Goal: Transaction & Acquisition: Book appointment/travel/reservation

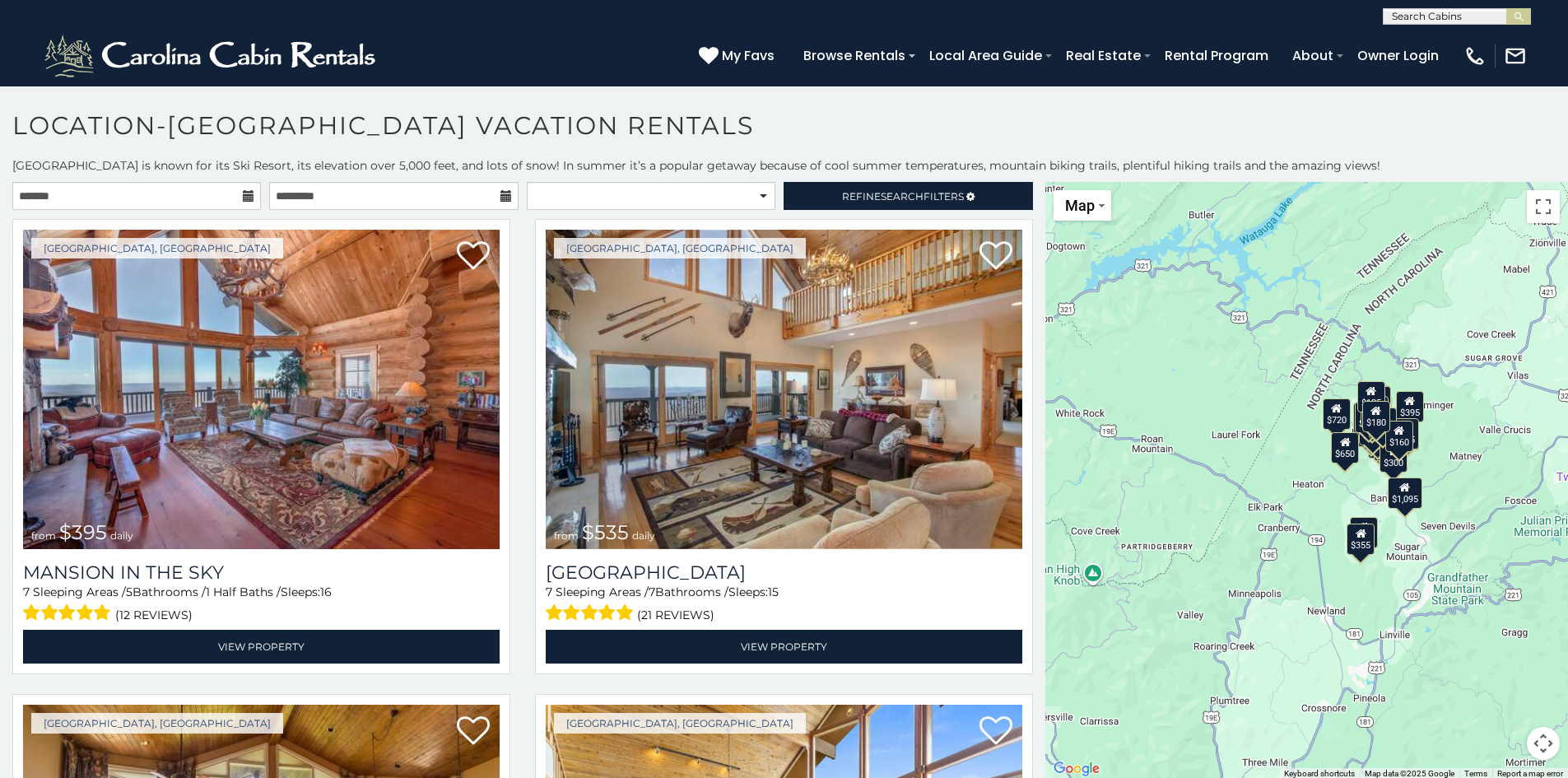
click at [205, 194] on input "text" at bounding box center [137, 195] width 249 height 28
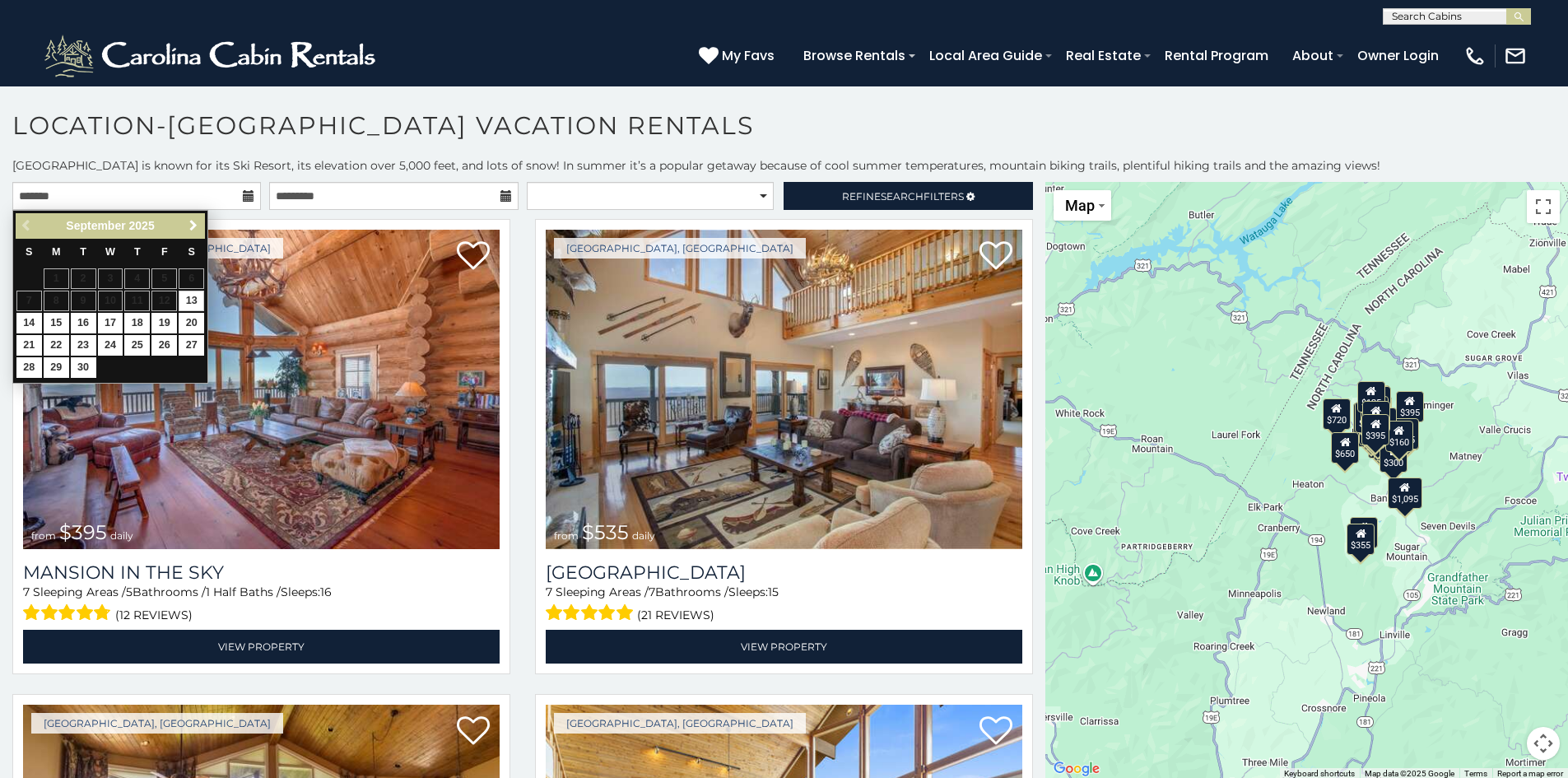
click at [193, 218] on link "Next" at bounding box center [193, 226] width 21 height 21
click at [192, 218] on link "Next" at bounding box center [193, 226] width 21 height 21
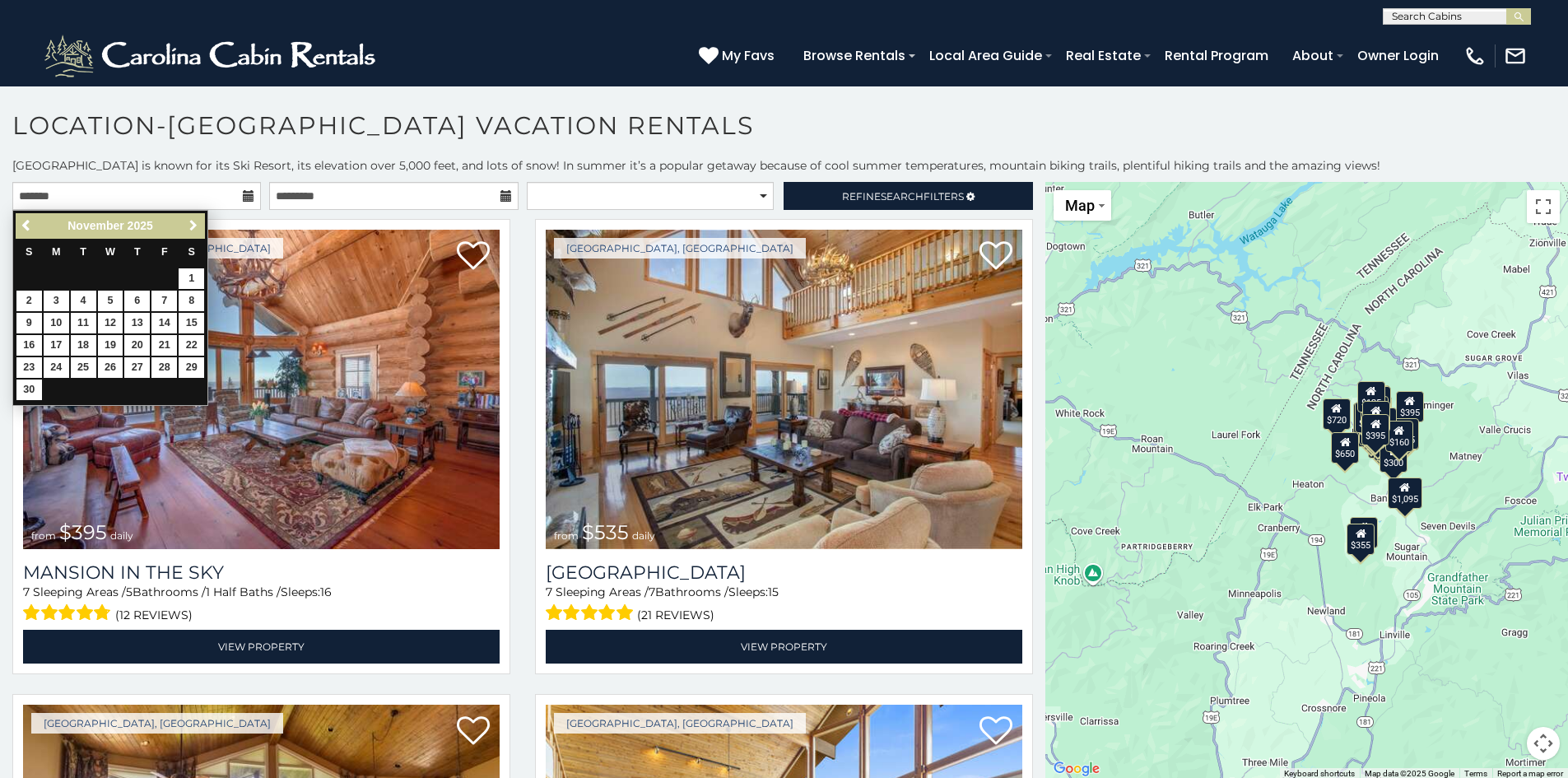
click at [192, 218] on link "Next" at bounding box center [193, 226] width 21 height 21
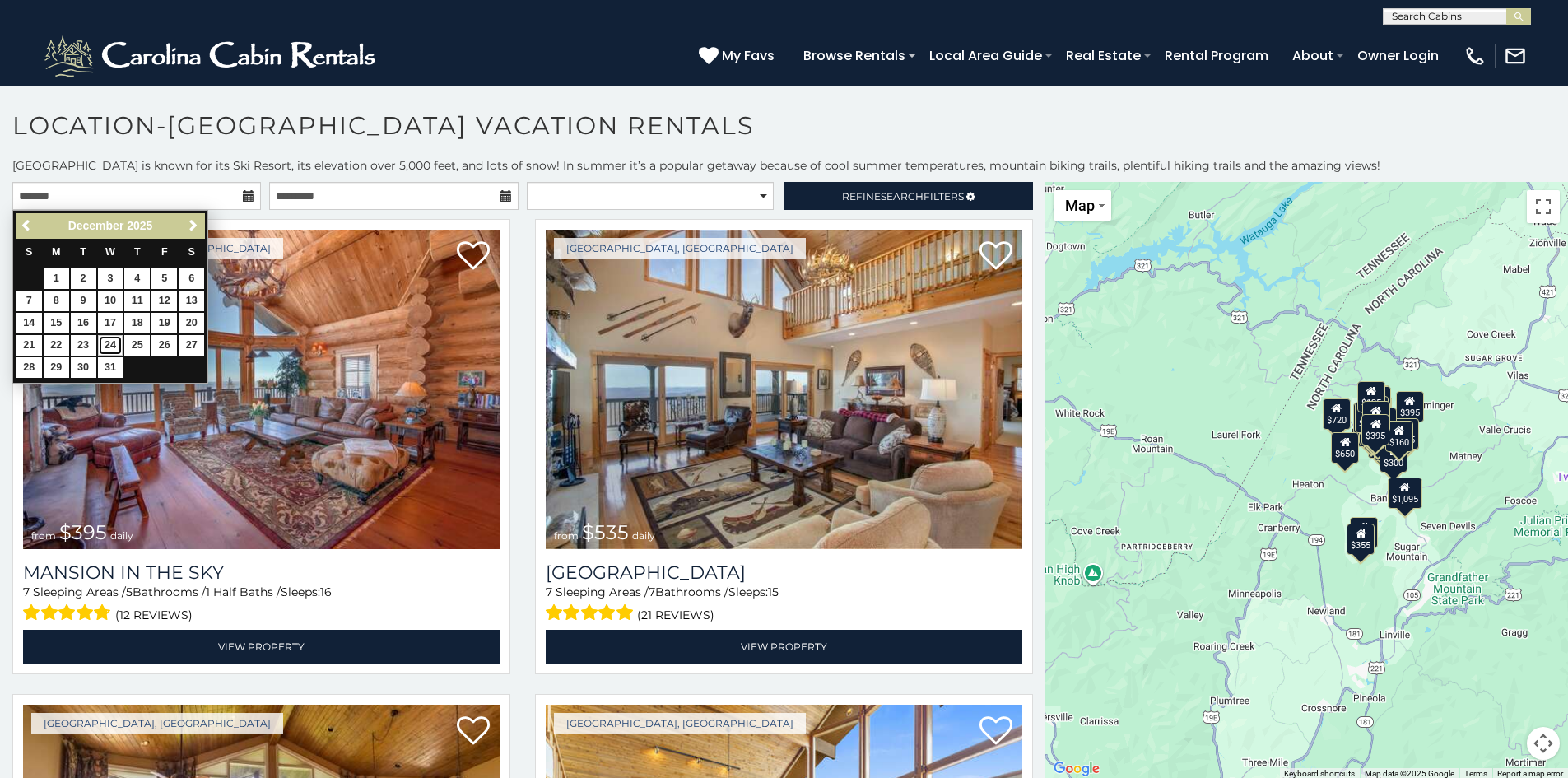
click at [112, 342] on link "24" at bounding box center [111, 345] width 25 height 21
type input "**********"
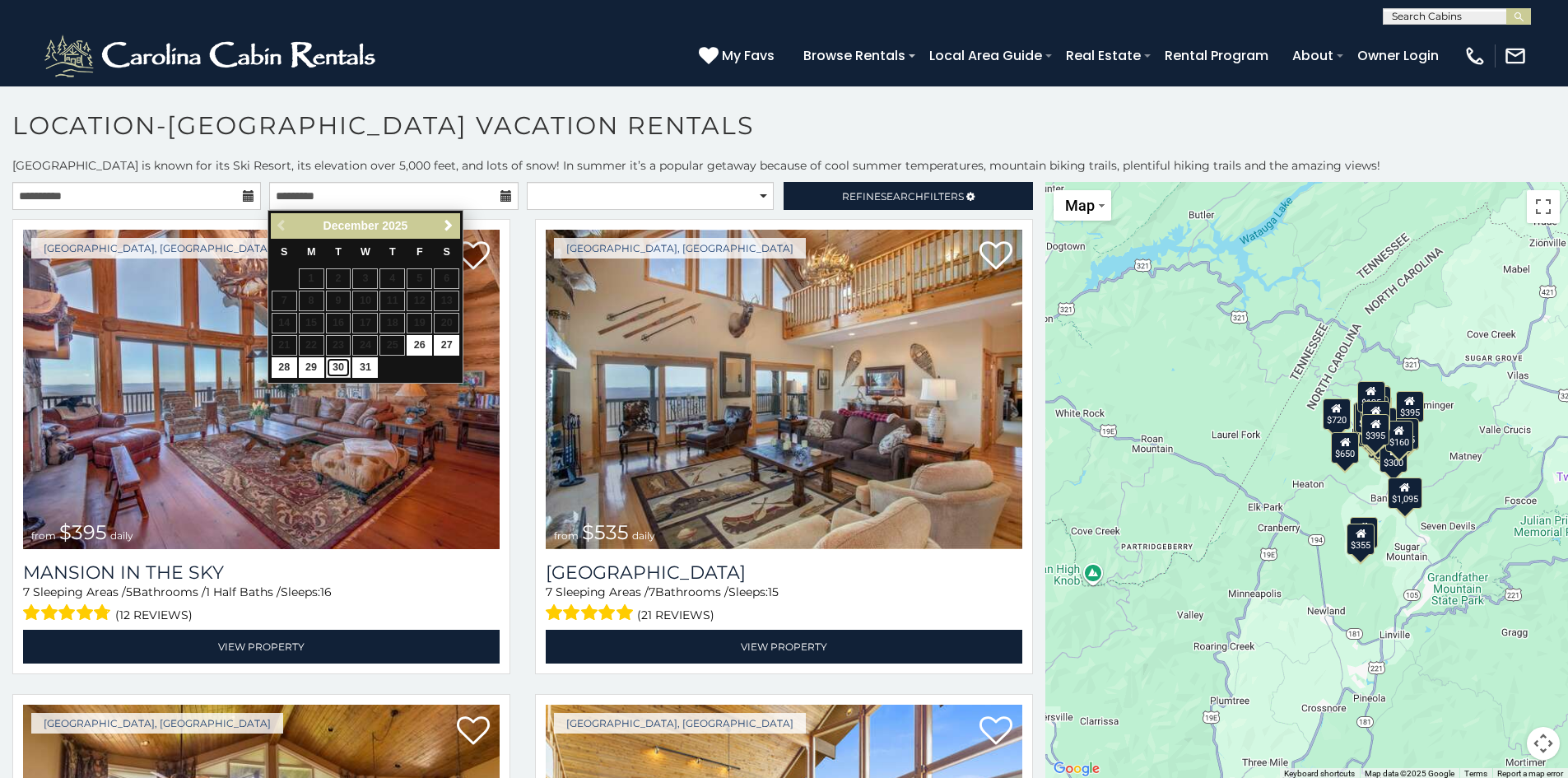
click at [335, 367] on link "30" at bounding box center [338, 368] width 25 height 21
type input "**********"
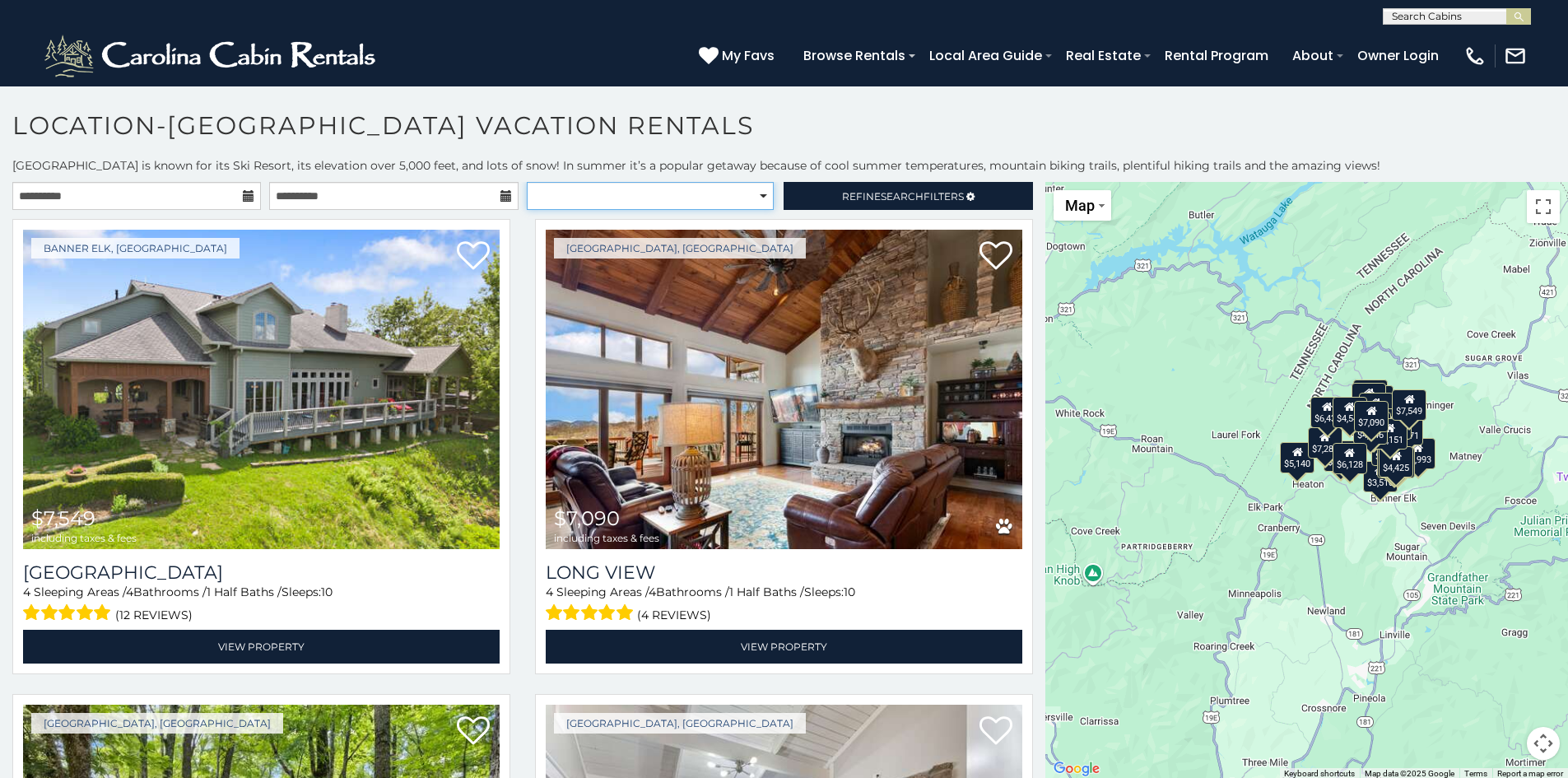
click at [759, 193] on select "**********" at bounding box center [650, 195] width 247 height 28
select select "*****"
click at [527, 182] on select "**********" at bounding box center [650, 195] width 247 height 28
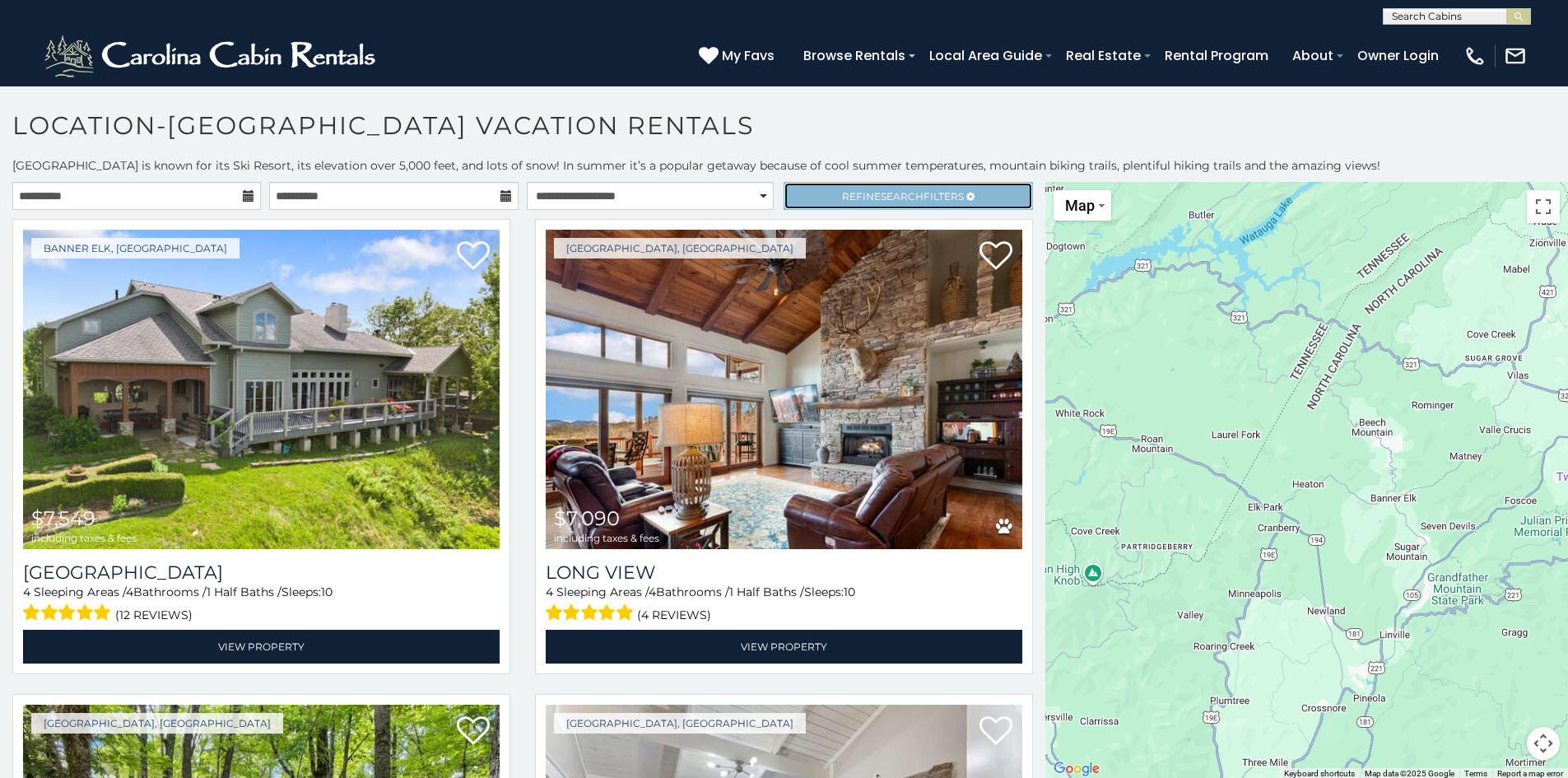
click at [849, 190] on span "Refine Search Filters" at bounding box center [902, 196] width 121 height 13
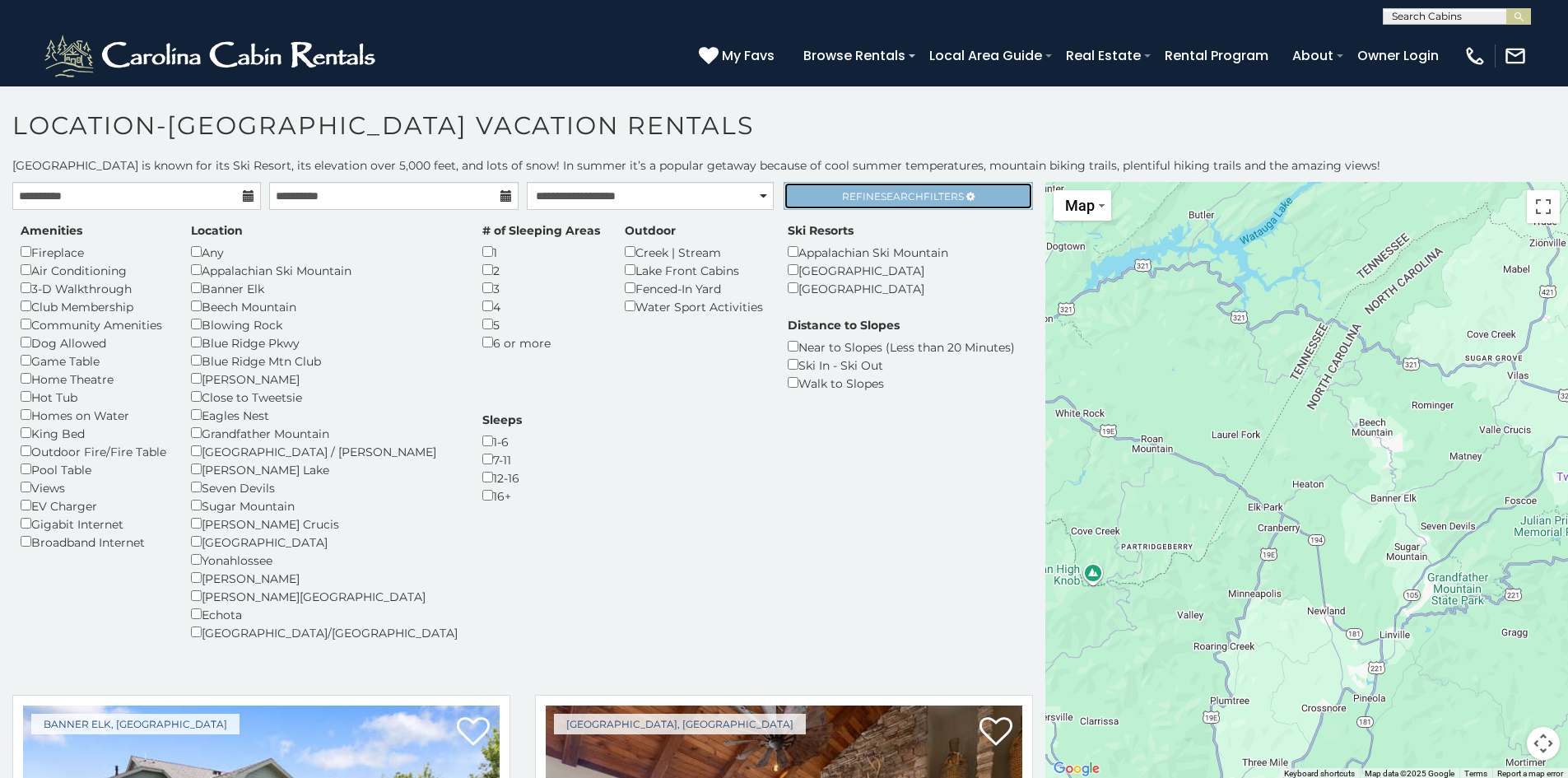
click at [894, 193] on span "Search" at bounding box center [902, 196] width 43 height 13
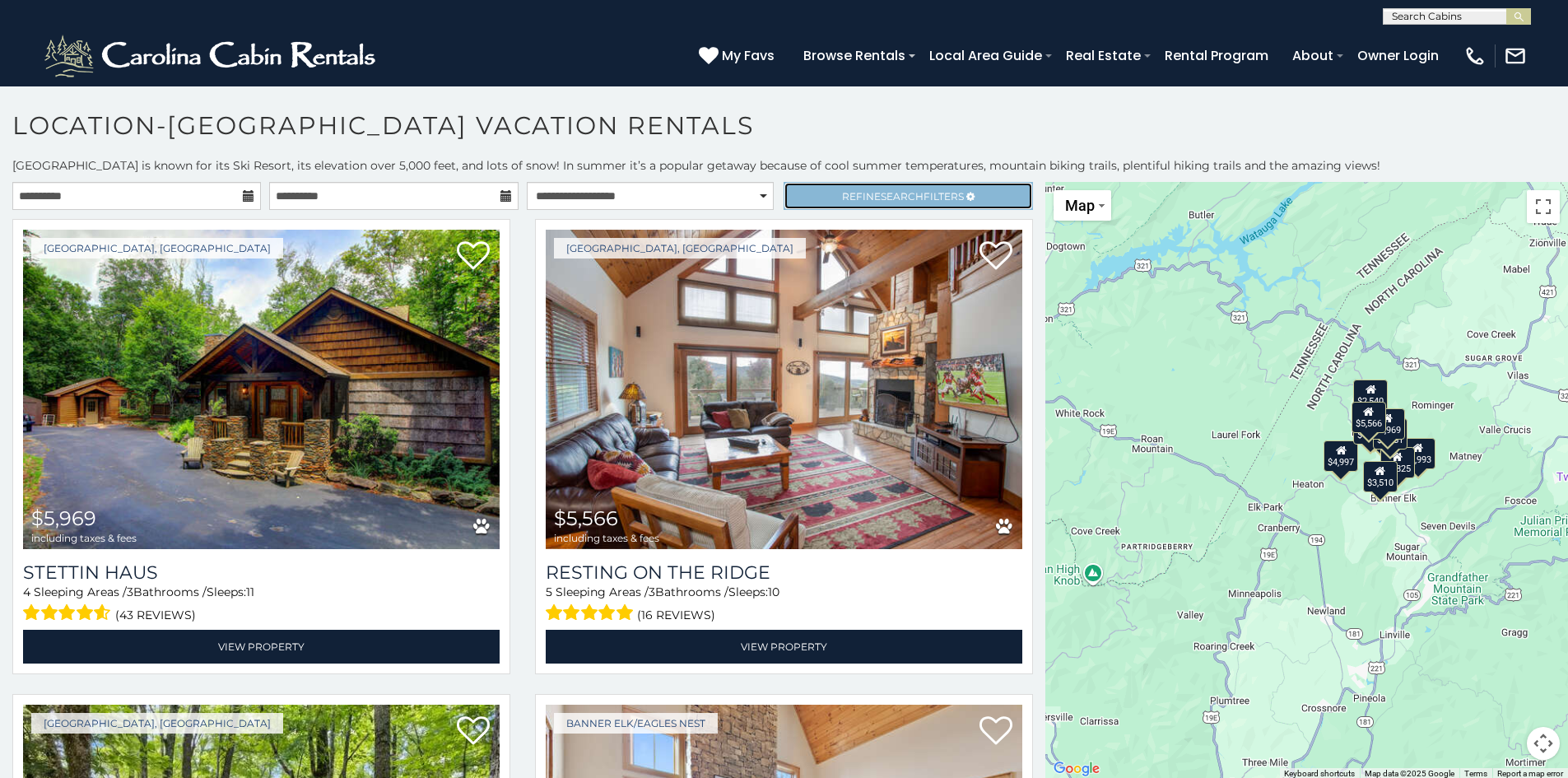
click at [881, 191] on span "Search" at bounding box center [902, 196] width 43 height 13
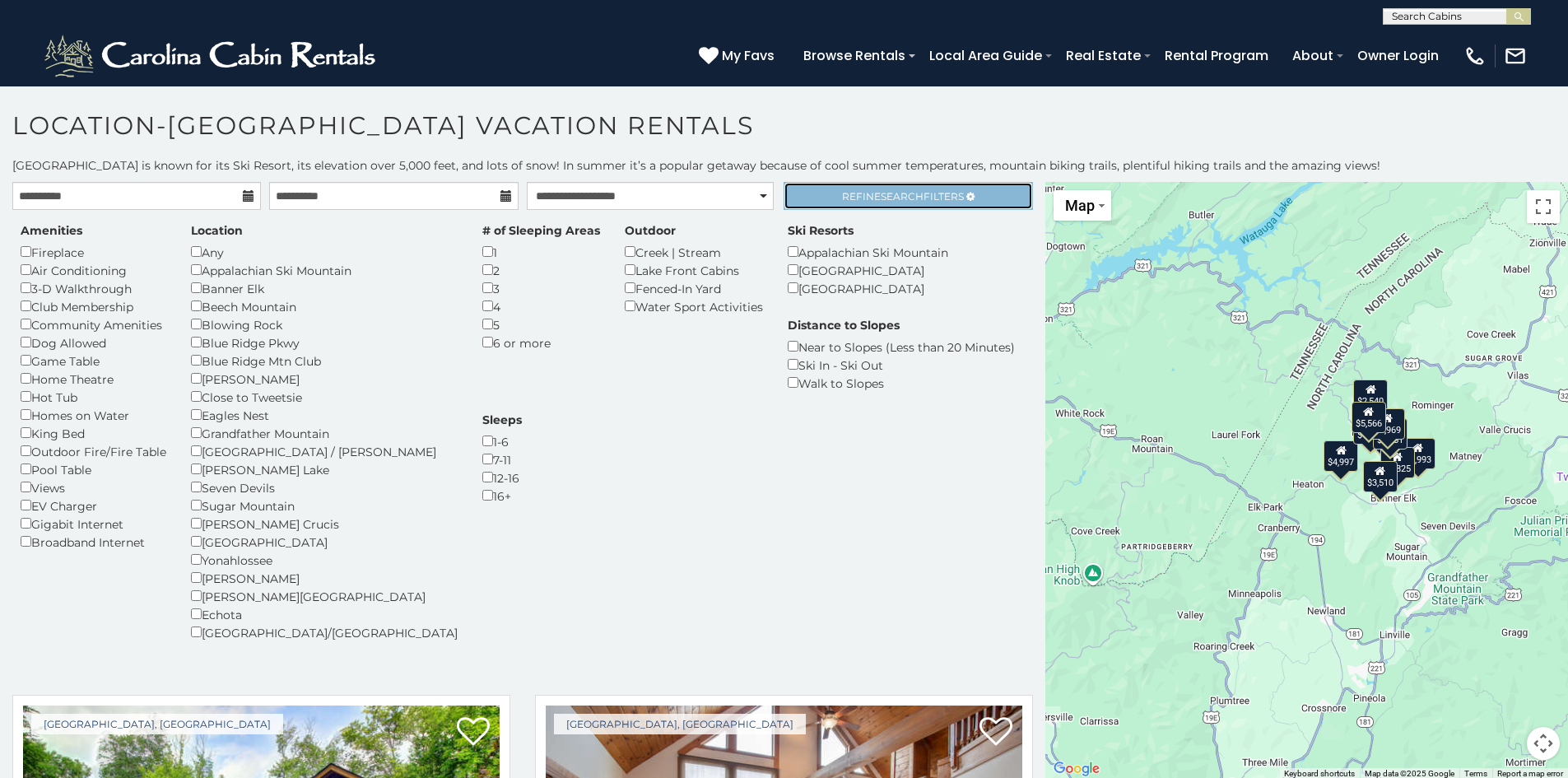
click at [881, 191] on span "Search" at bounding box center [902, 196] width 43 height 13
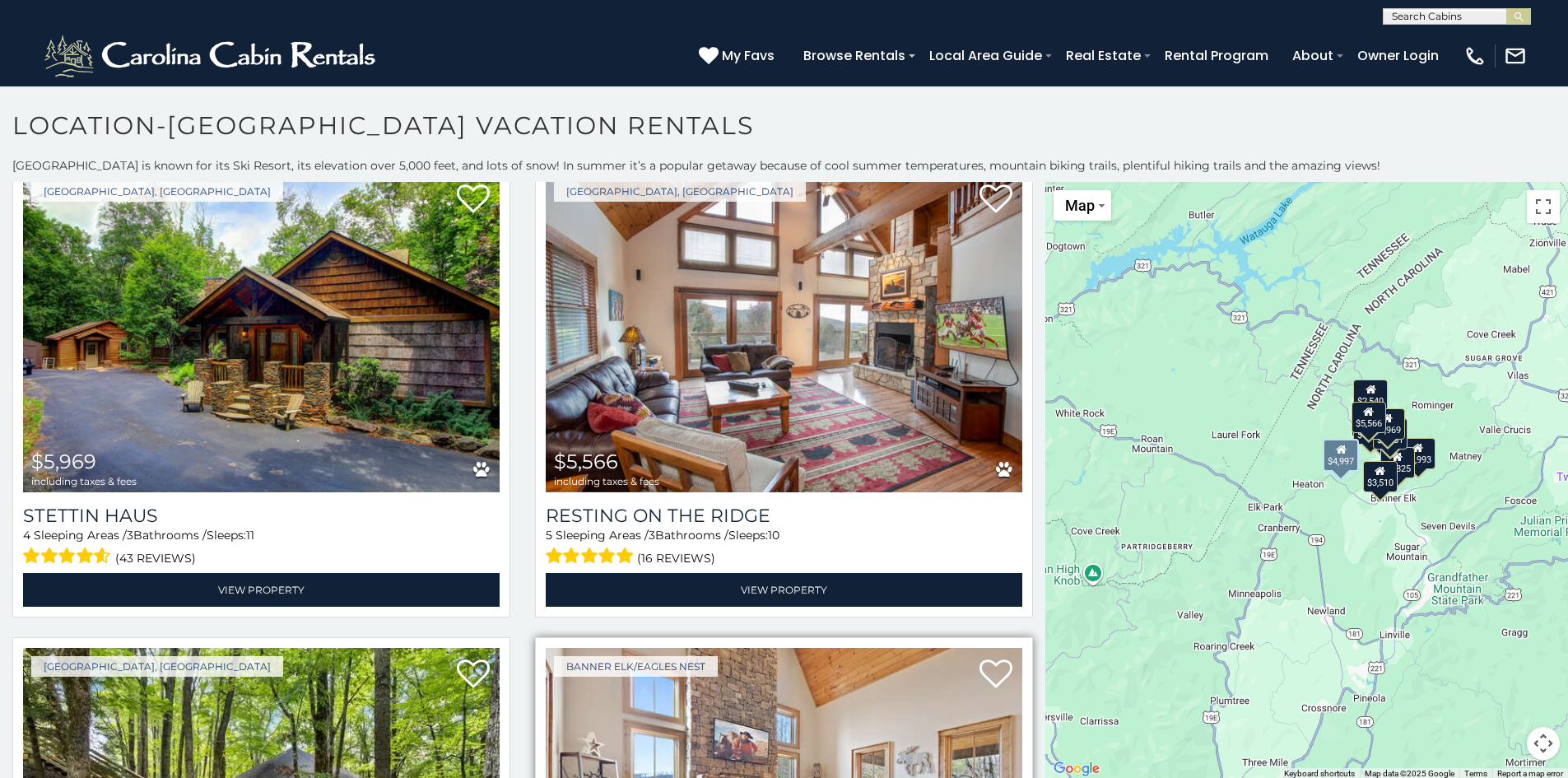
scroll to position [82, 0]
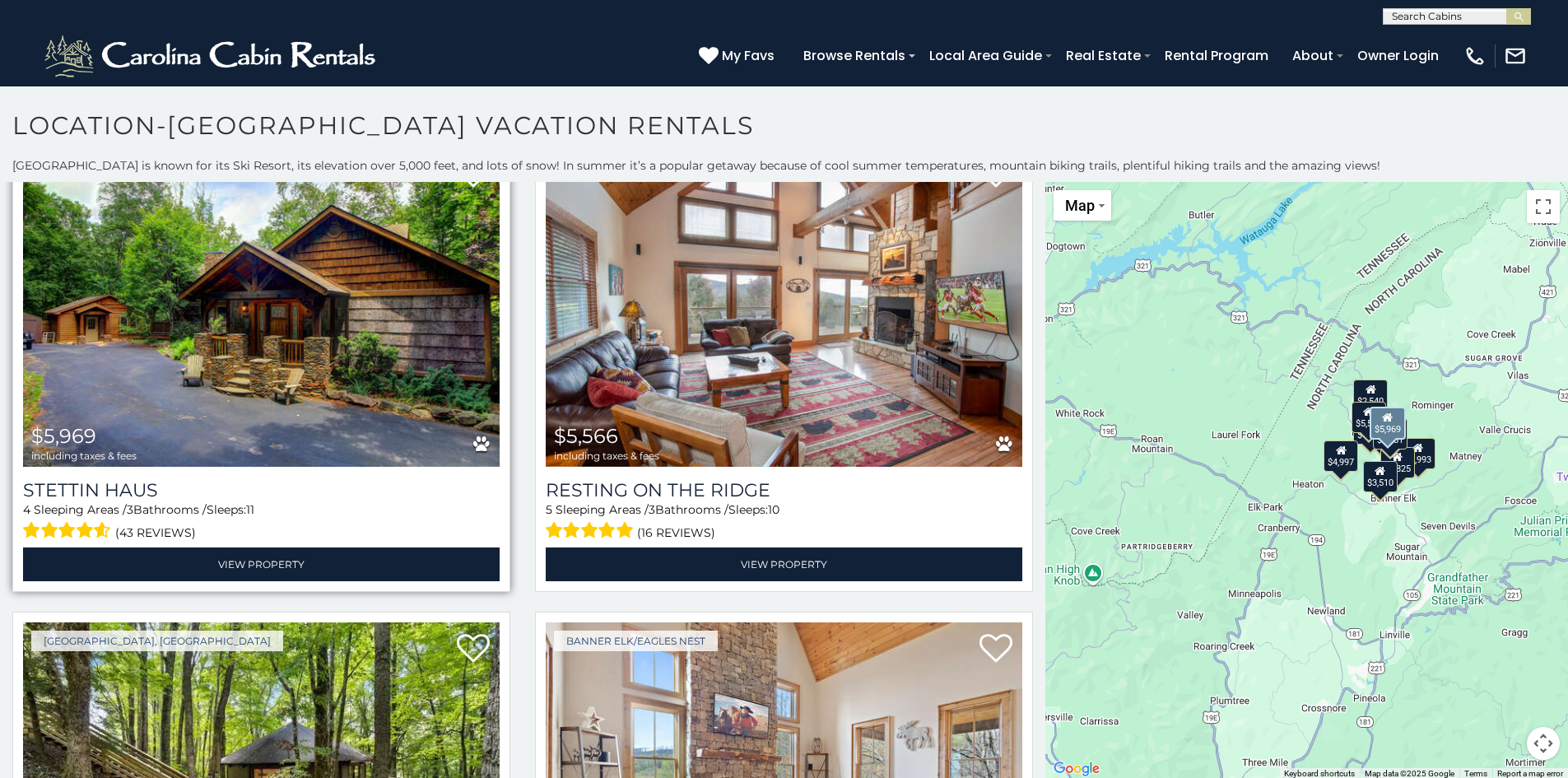
click at [237, 346] on img at bounding box center [261, 307] width 477 height 319
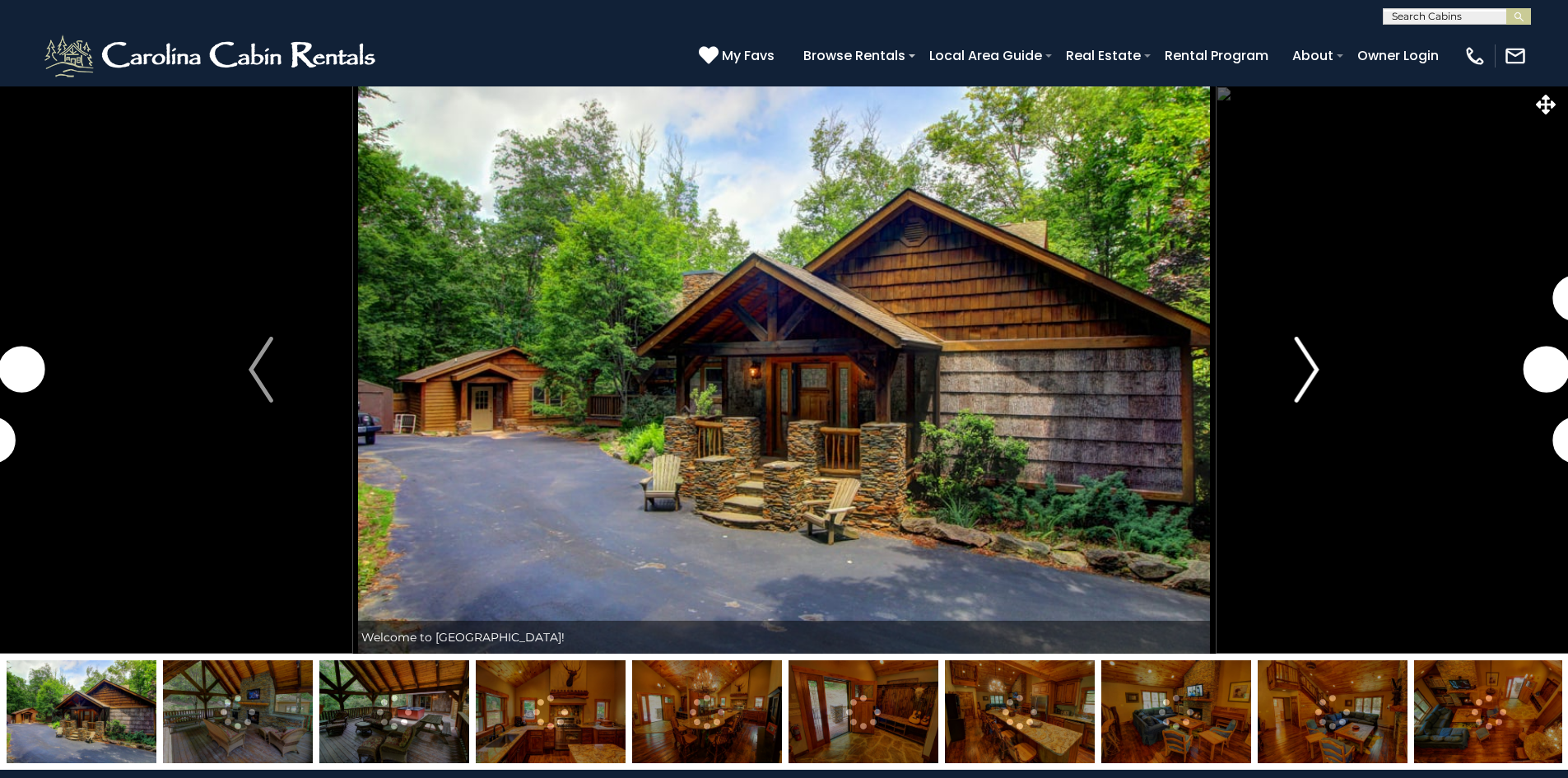
click at [1304, 383] on img "Next" at bounding box center [1307, 369] width 24 height 66
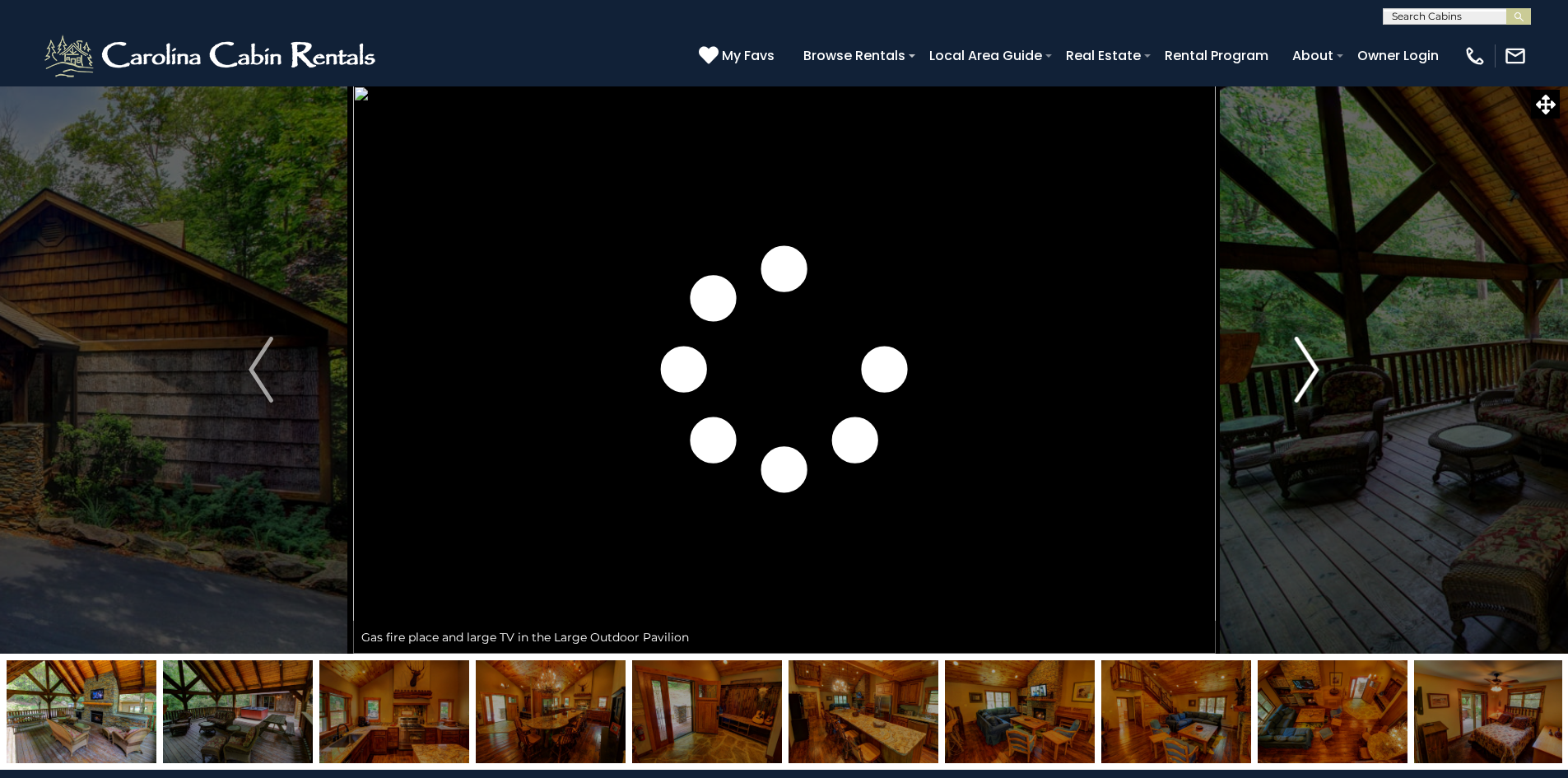
click at [1304, 383] on img "Next" at bounding box center [1307, 369] width 24 height 66
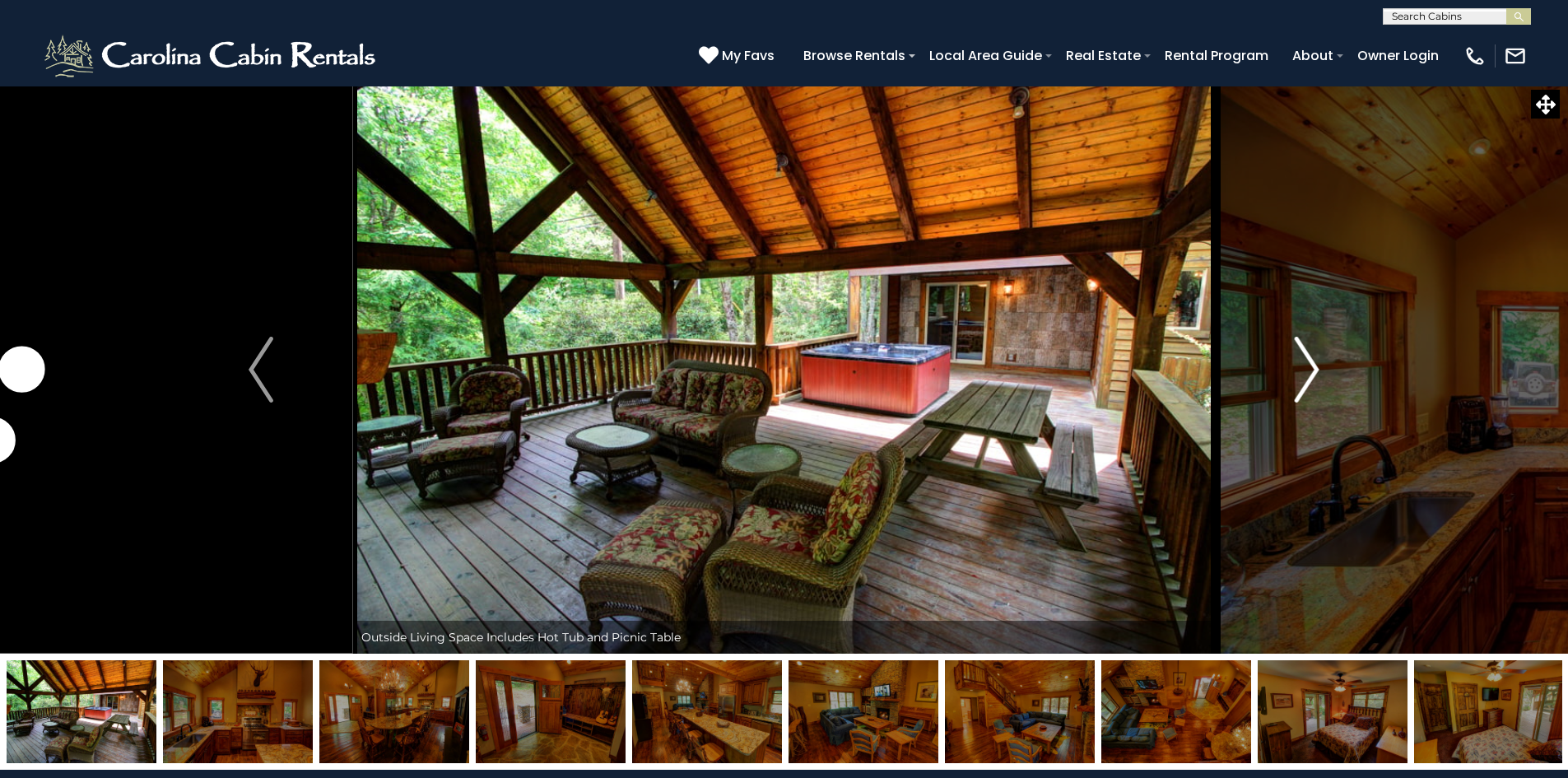
click at [1304, 383] on img "Next" at bounding box center [1307, 369] width 24 height 66
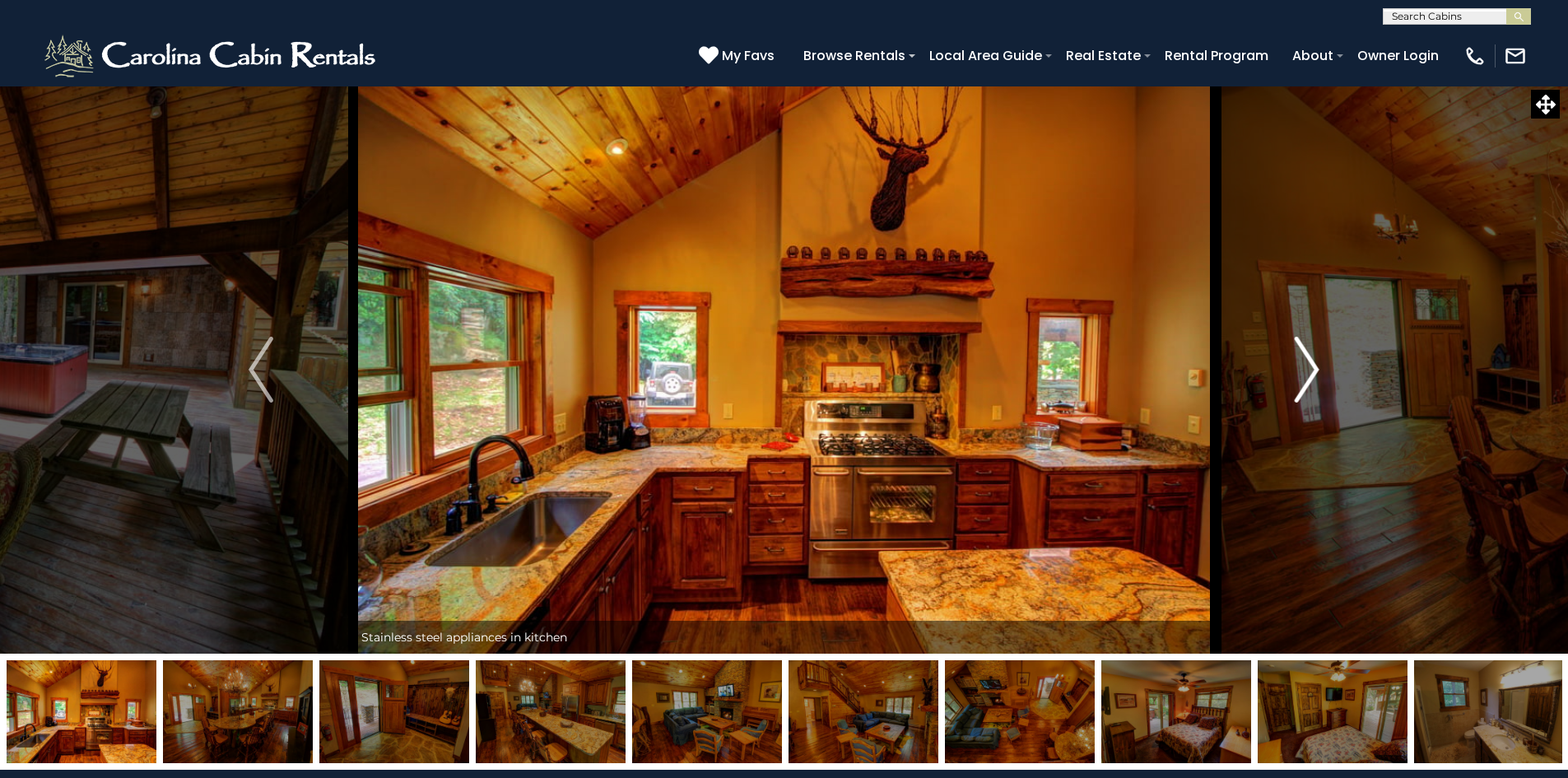
click at [1304, 383] on img "Next" at bounding box center [1307, 369] width 24 height 66
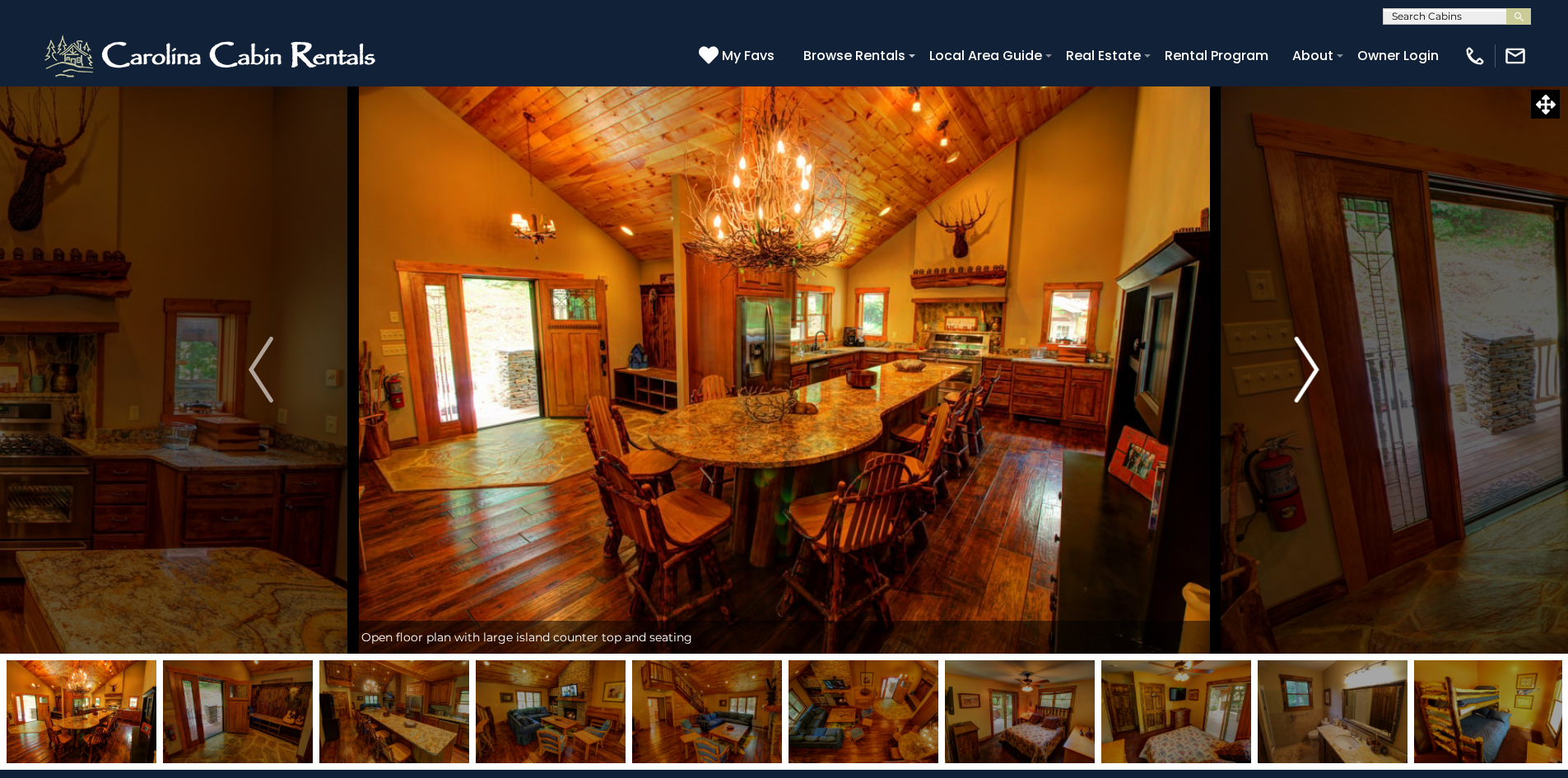
click at [1304, 383] on img "Next" at bounding box center [1307, 369] width 24 height 66
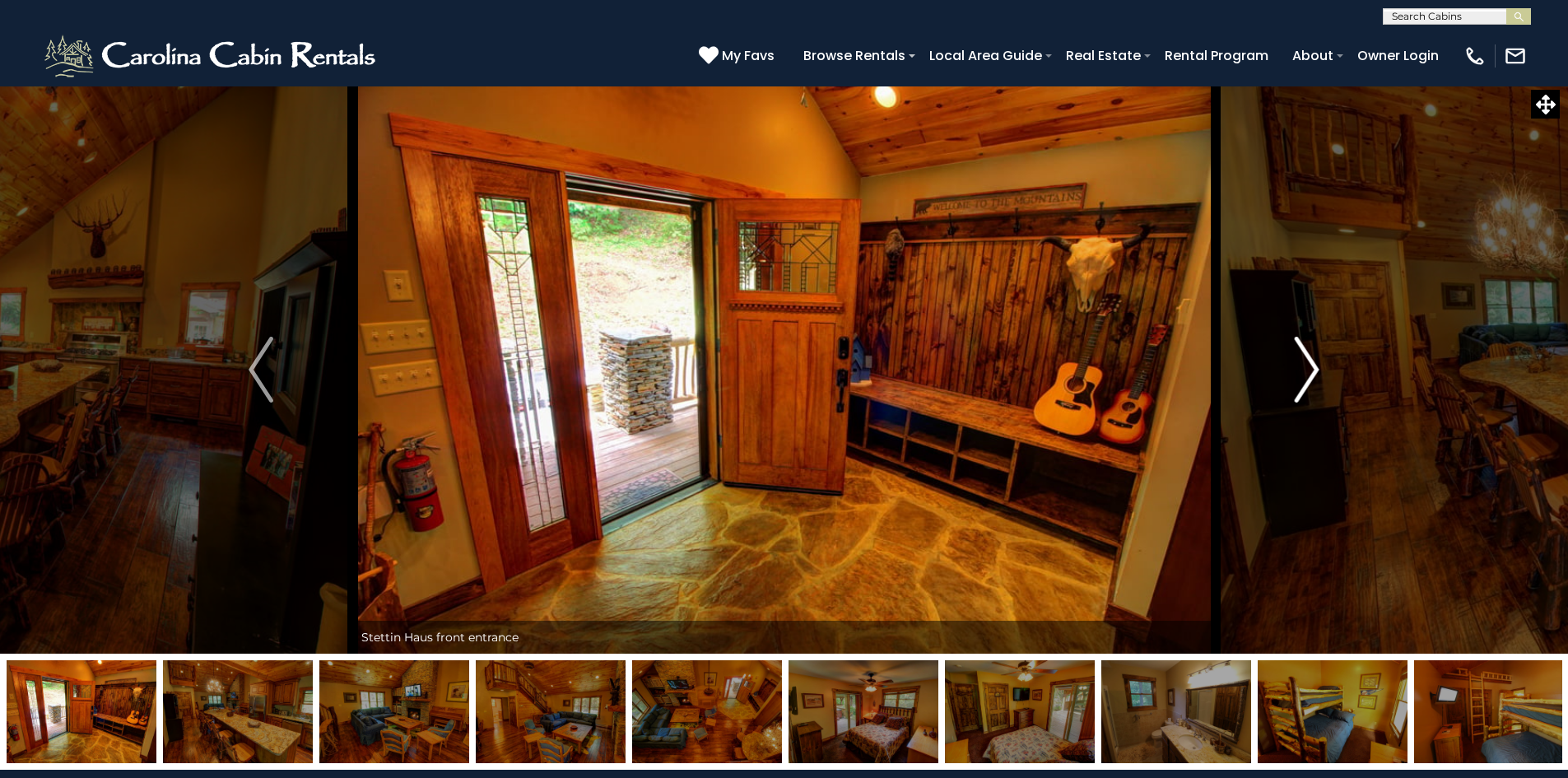
click at [1304, 383] on img "Next" at bounding box center [1307, 369] width 24 height 66
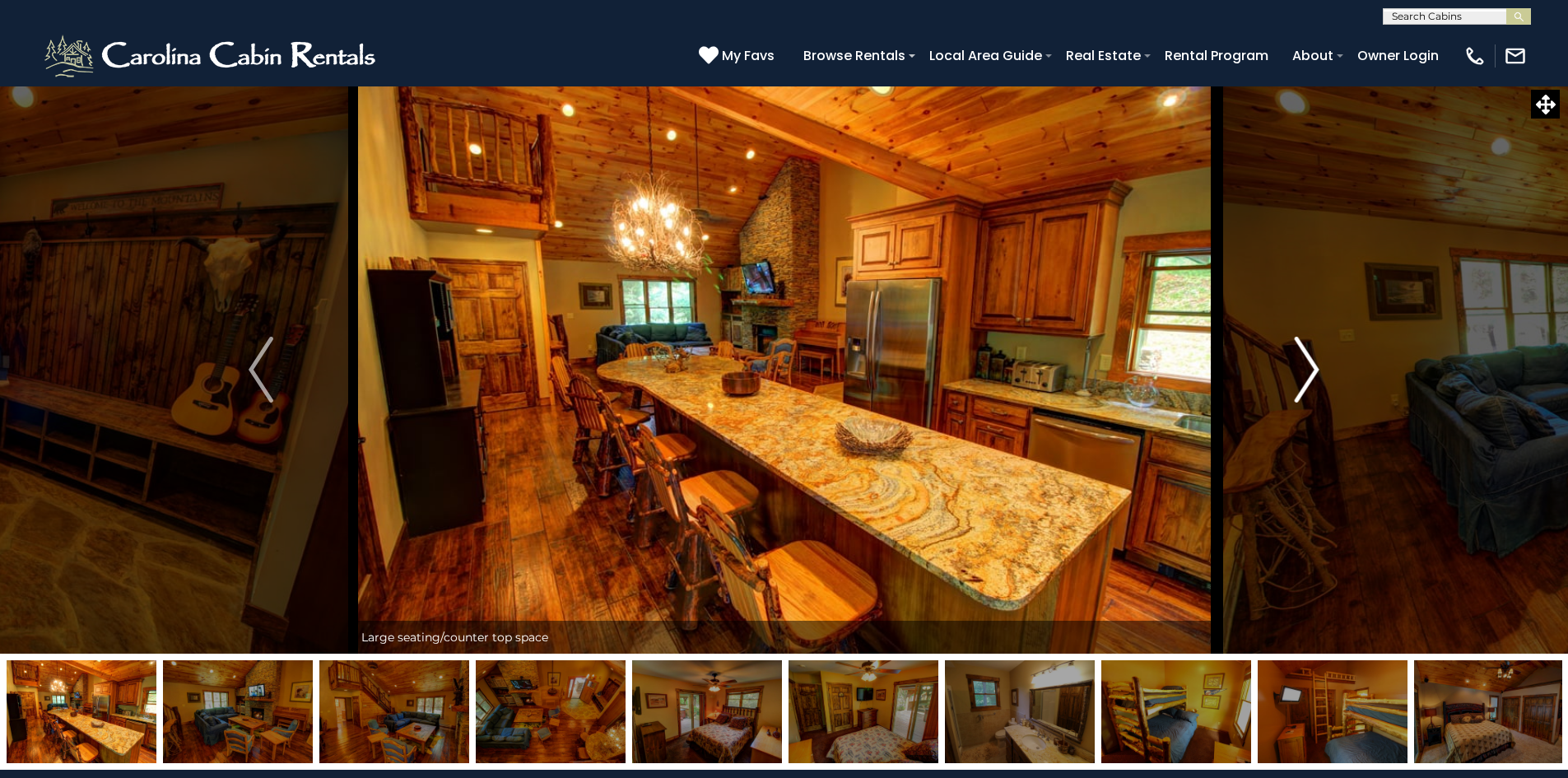
click at [1304, 383] on img "Next" at bounding box center [1307, 369] width 24 height 66
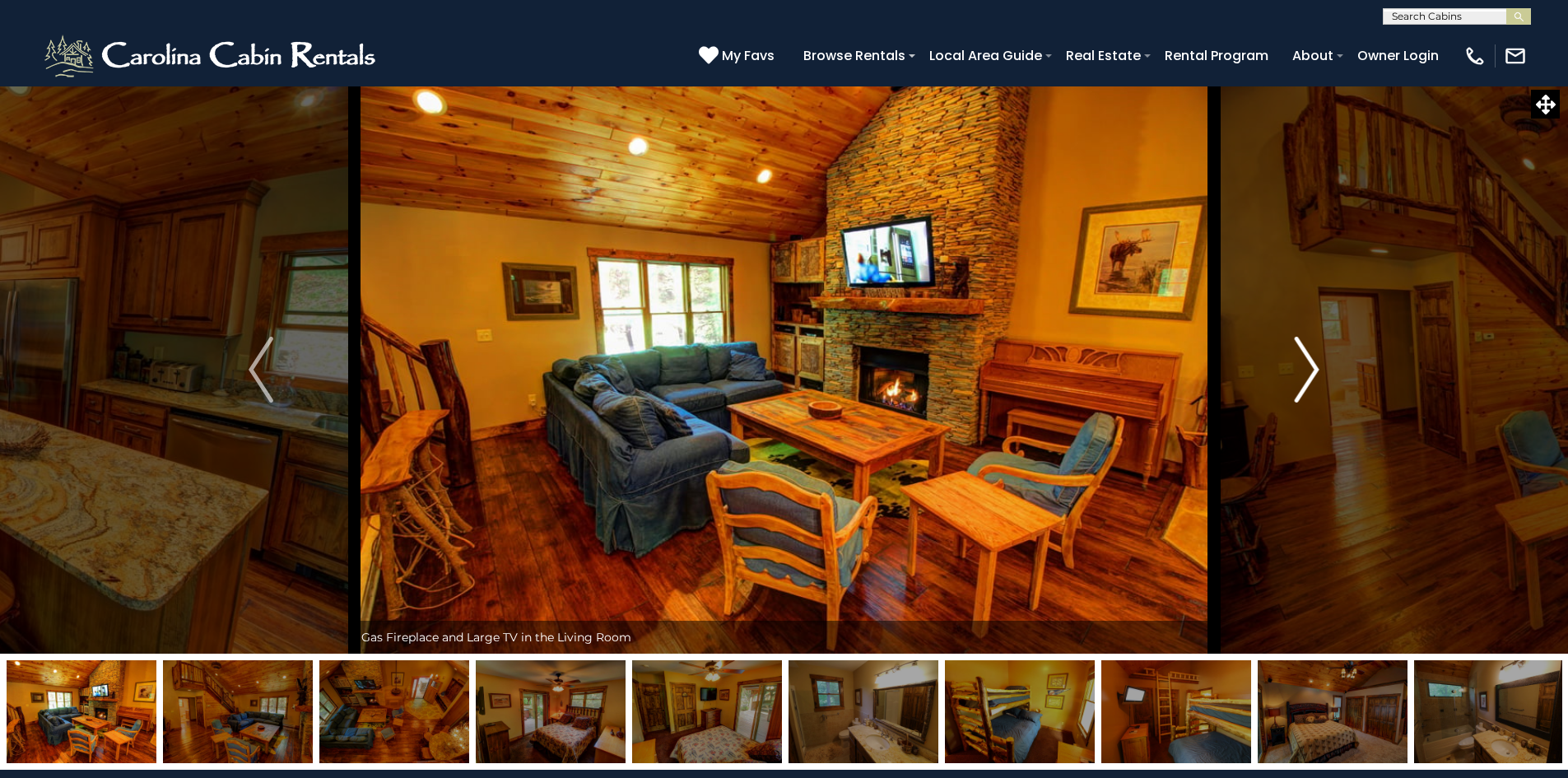
click at [1304, 383] on img "Next" at bounding box center [1307, 369] width 24 height 66
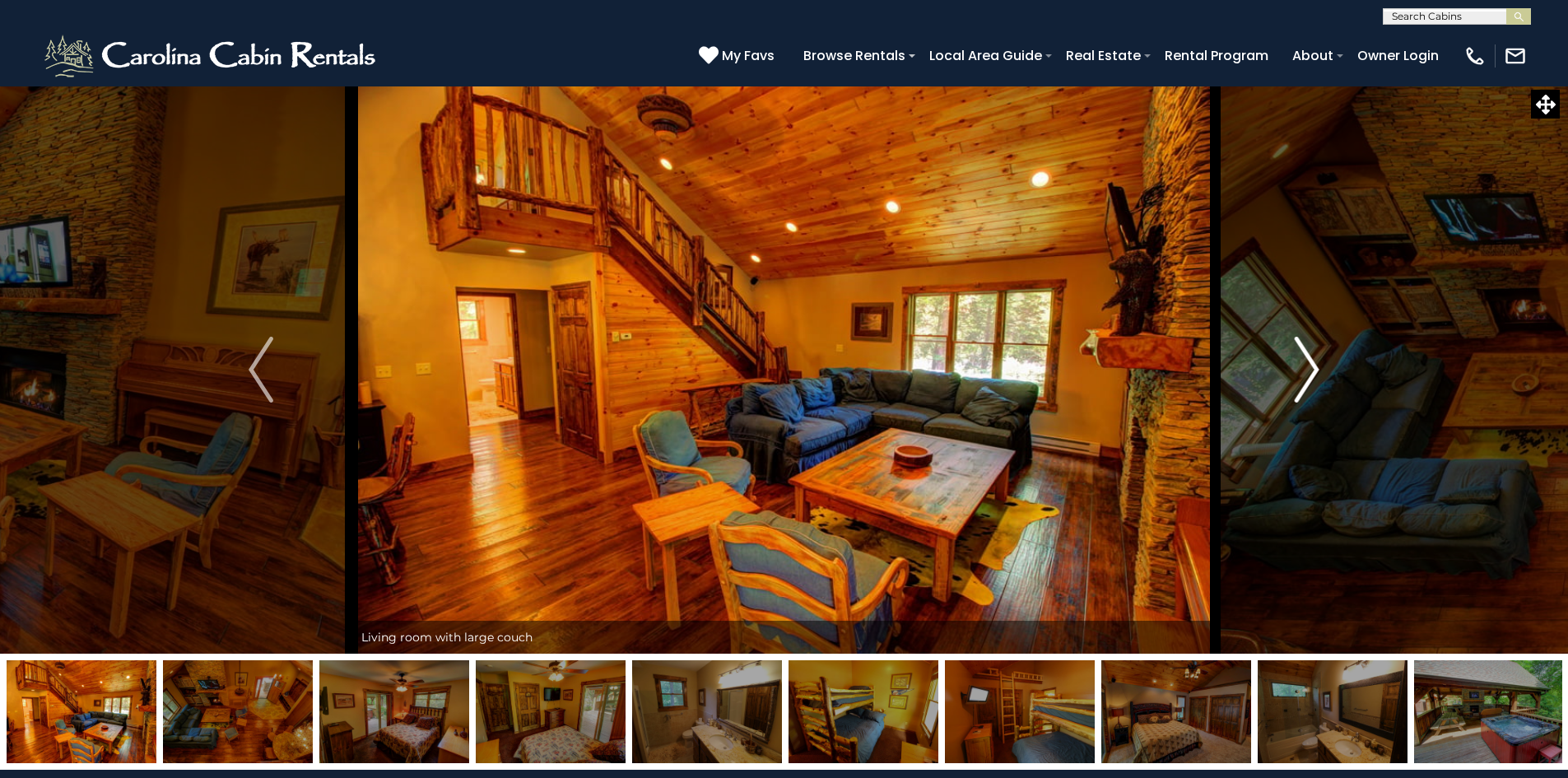
click at [1304, 383] on img "Next" at bounding box center [1307, 369] width 24 height 66
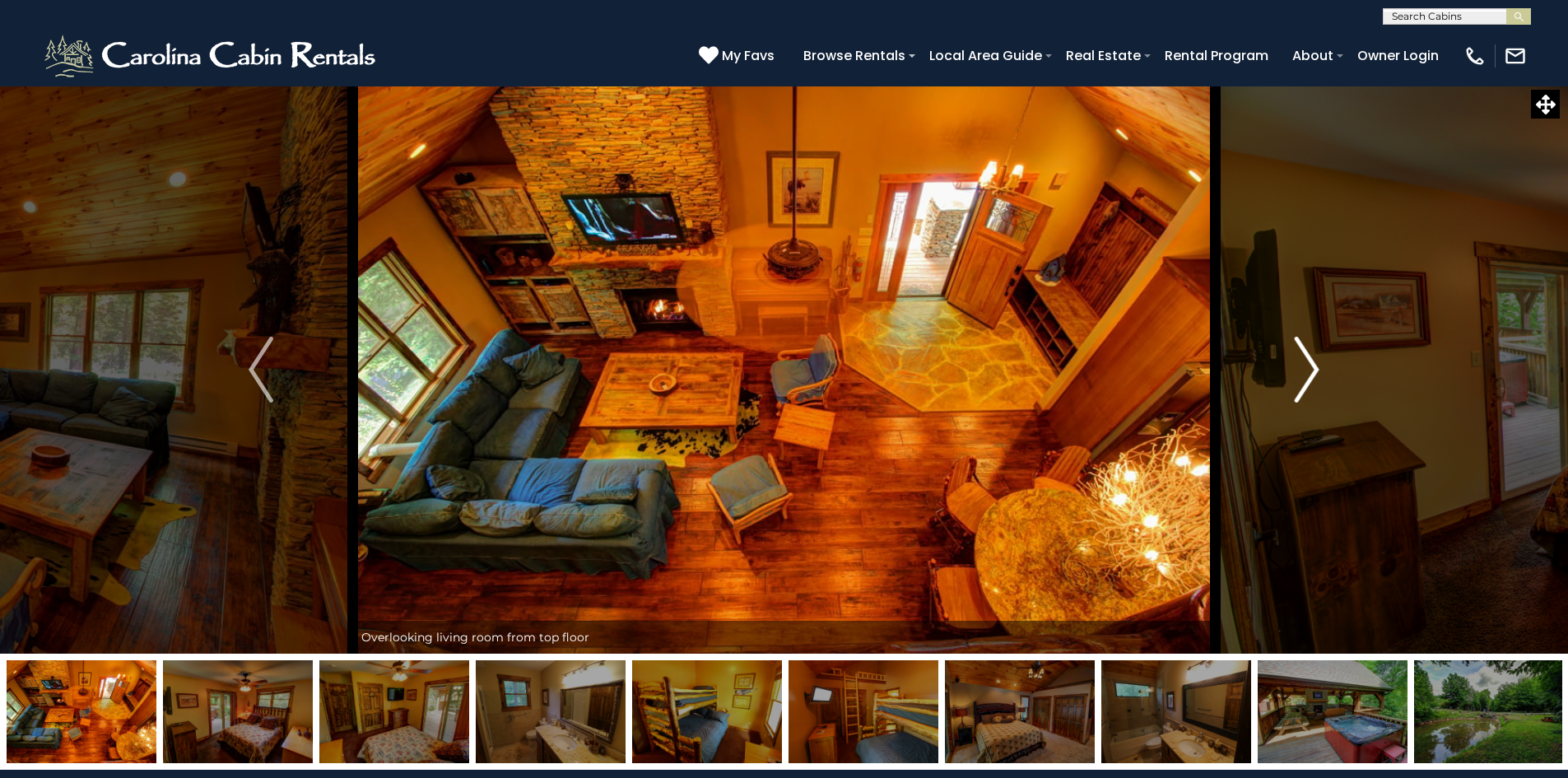
click at [1304, 383] on img "Next" at bounding box center [1307, 369] width 24 height 66
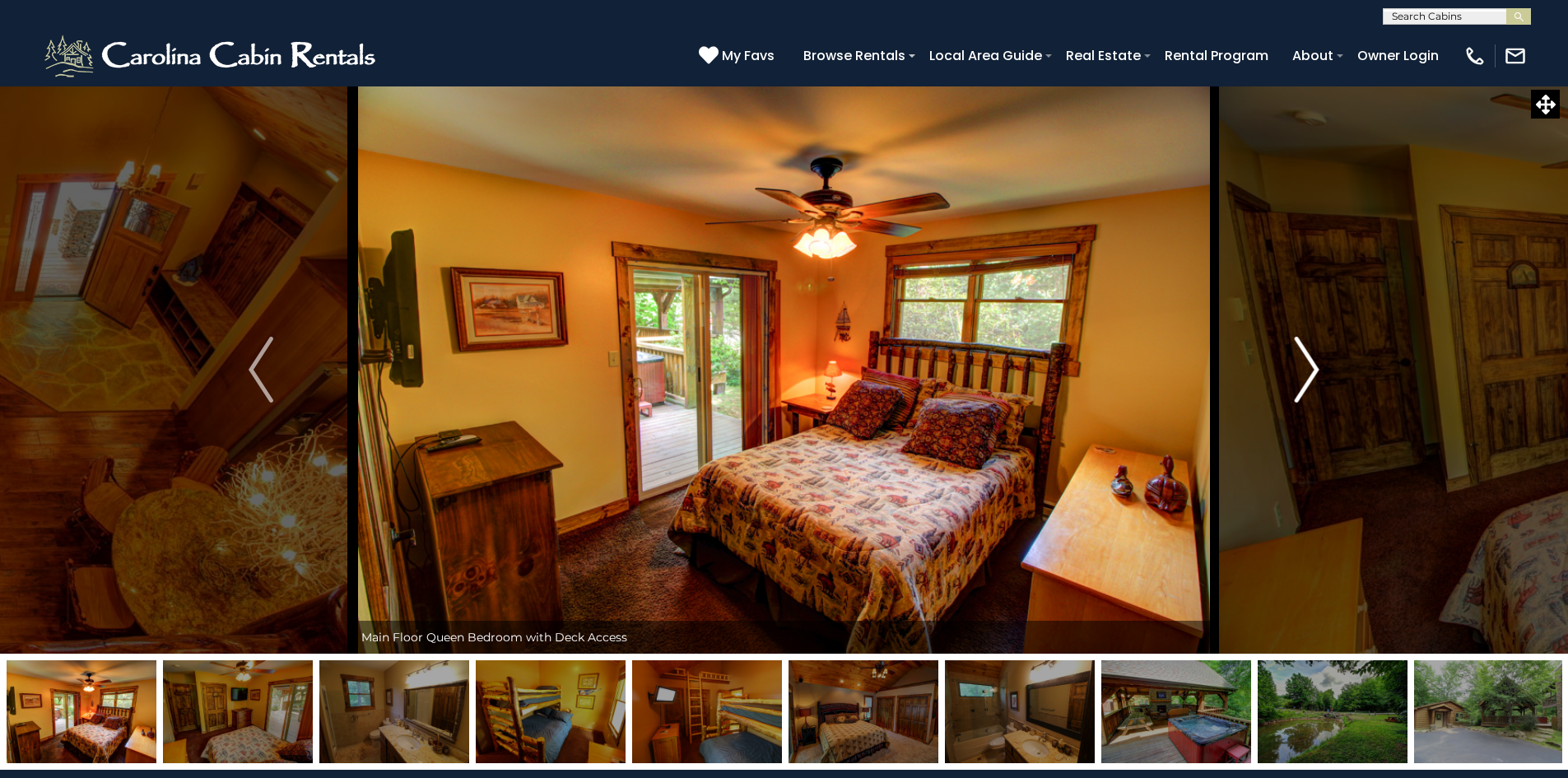
click at [1304, 383] on img "Next" at bounding box center [1307, 369] width 24 height 66
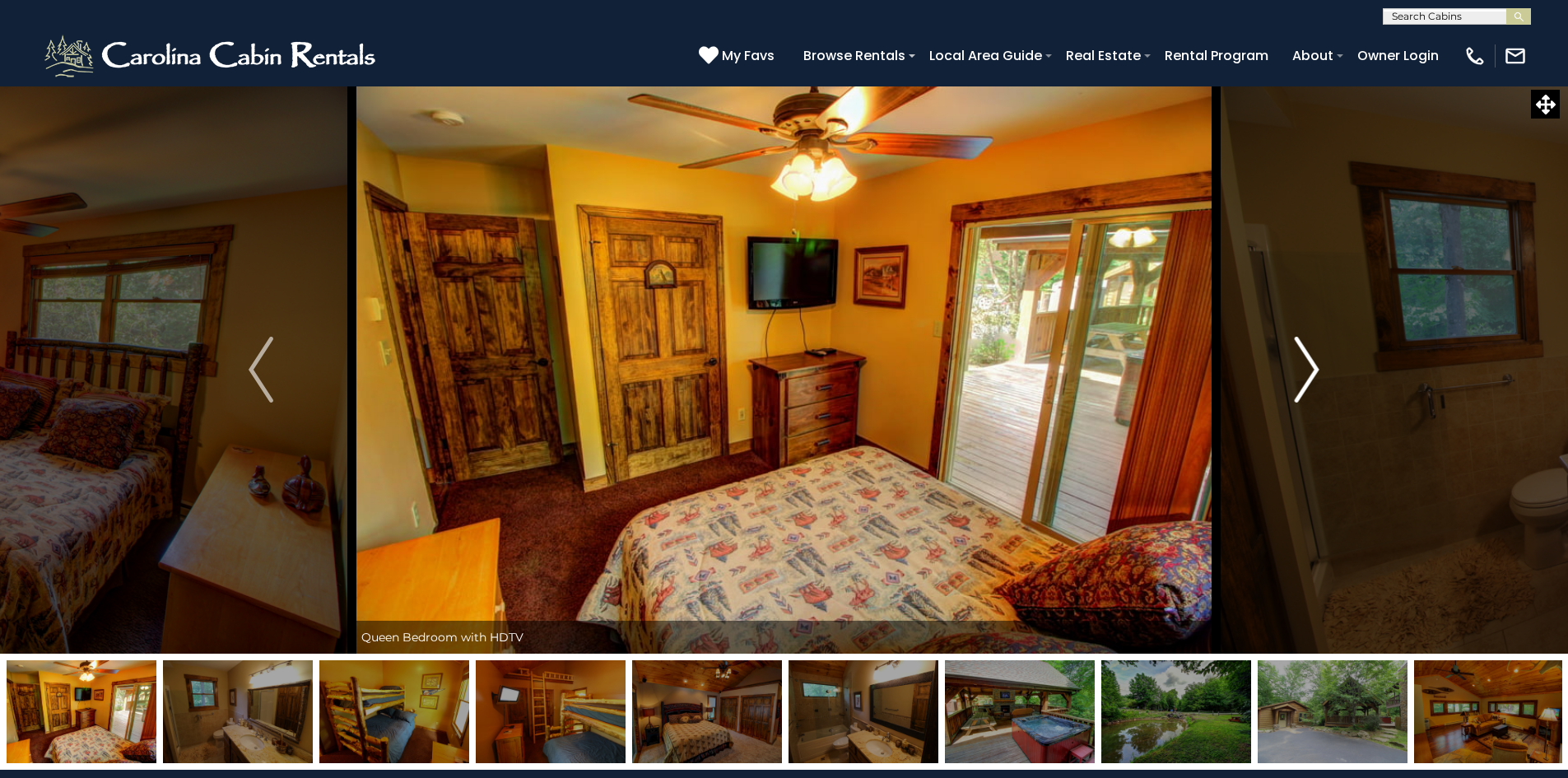
click at [1304, 383] on img "Next" at bounding box center [1307, 369] width 24 height 66
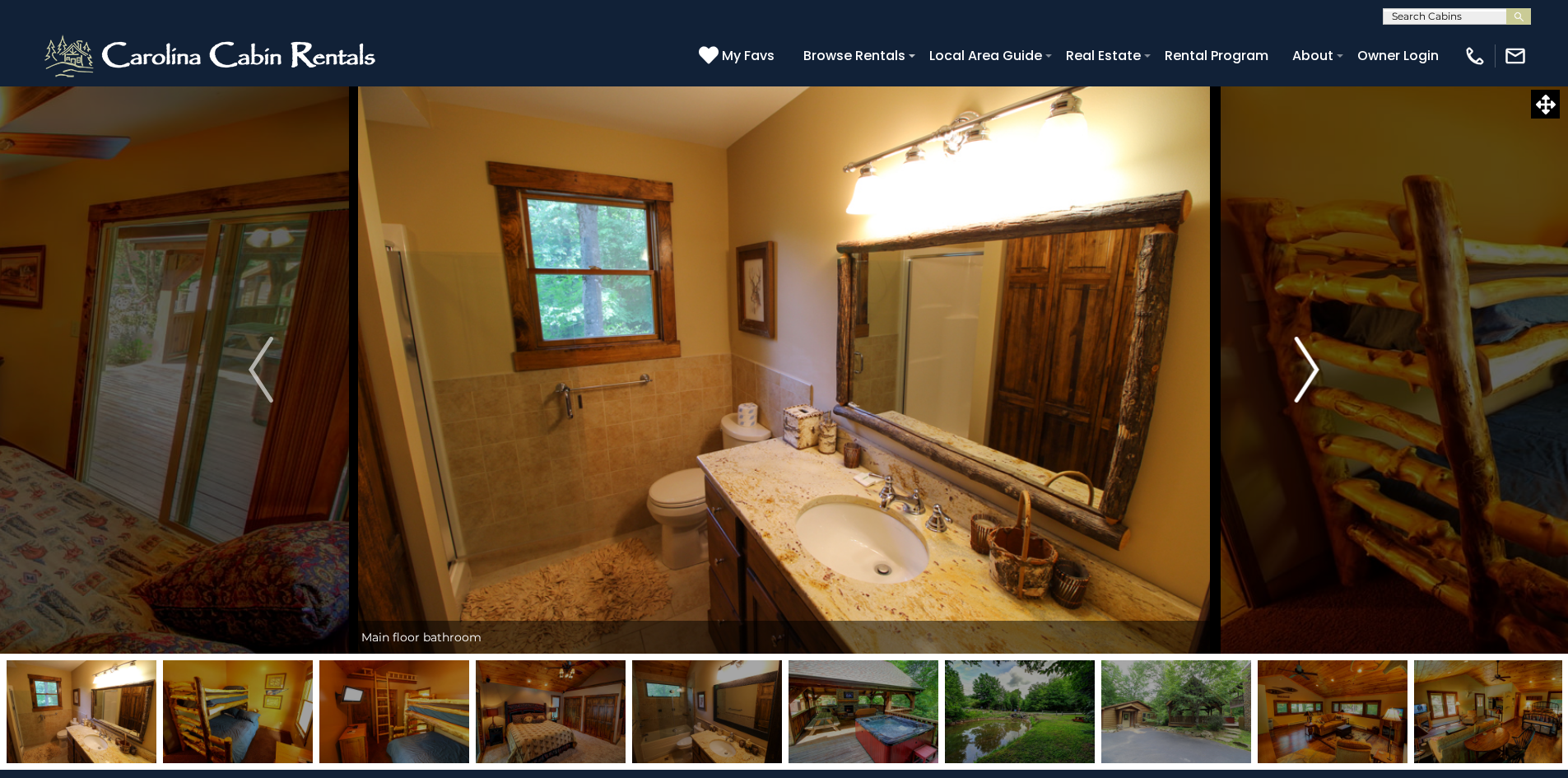
click at [1304, 383] on img "Next" at bounding box center [1307, 369] width 24 height 66
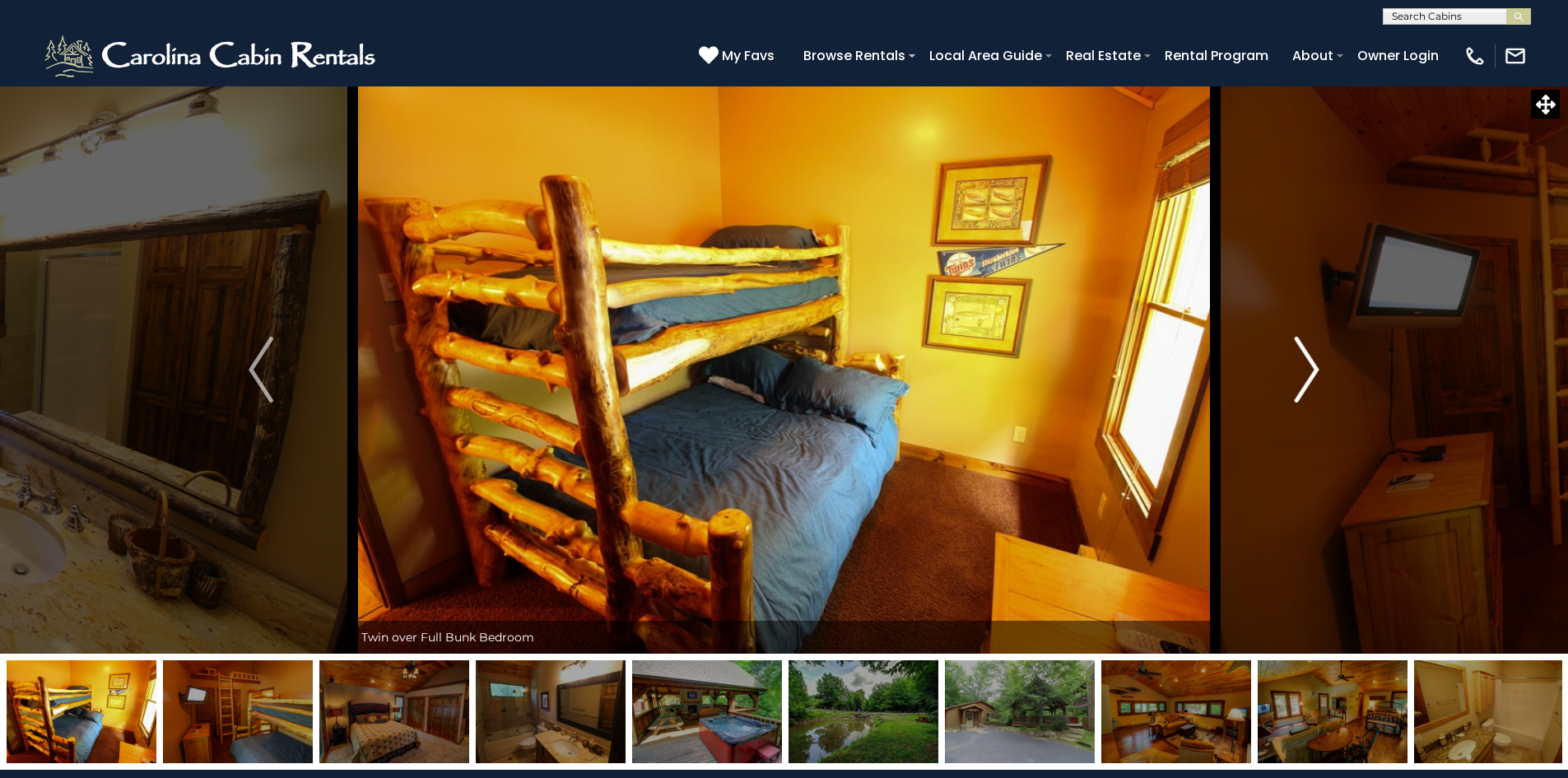
click at [1304, 383] on img "Next" at bounding box center [1307, 369] width 24 height 66
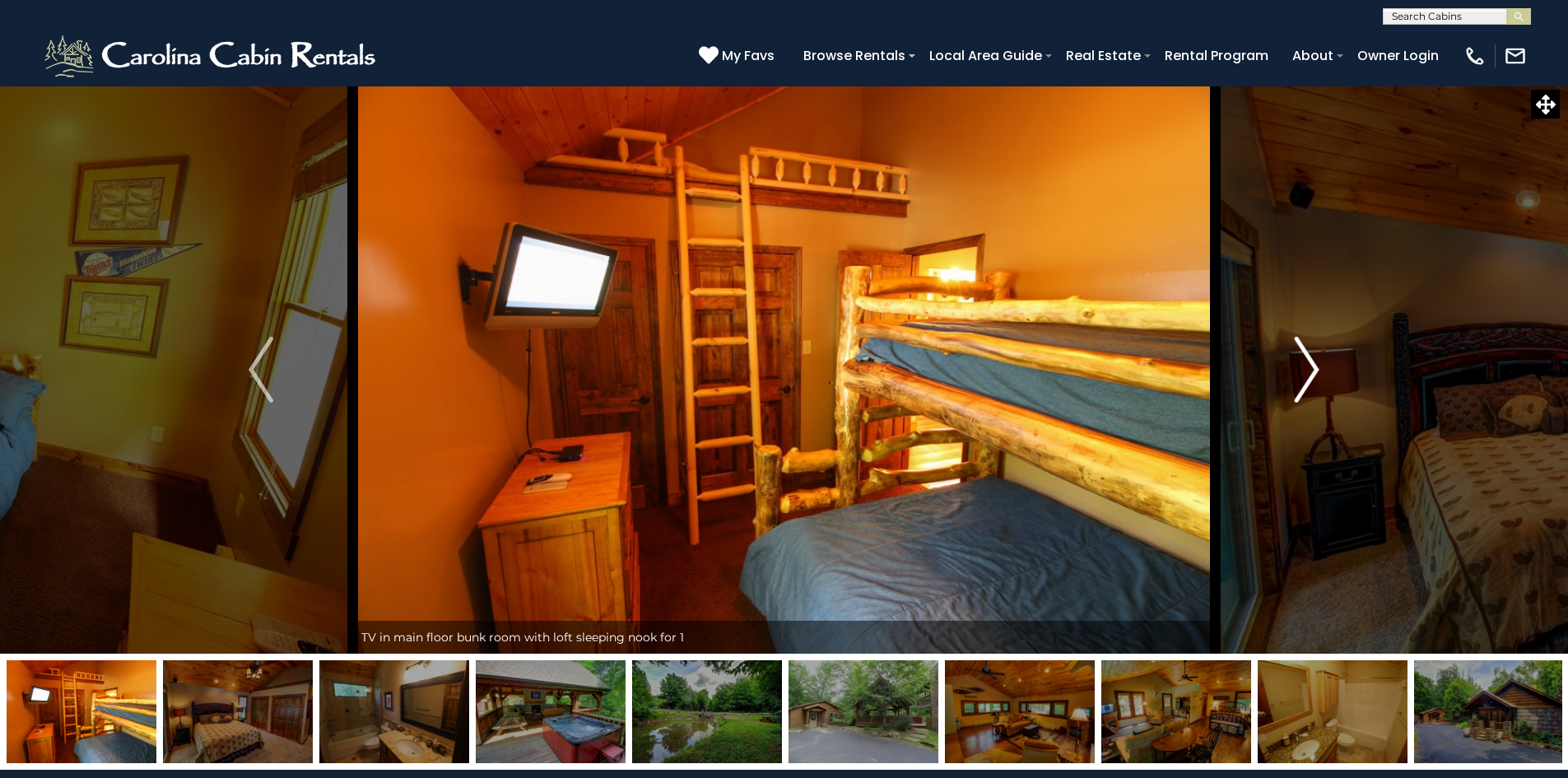
click at [1304, 383] on img "Next" at bounding box center [1307, 369] width 24 height 66
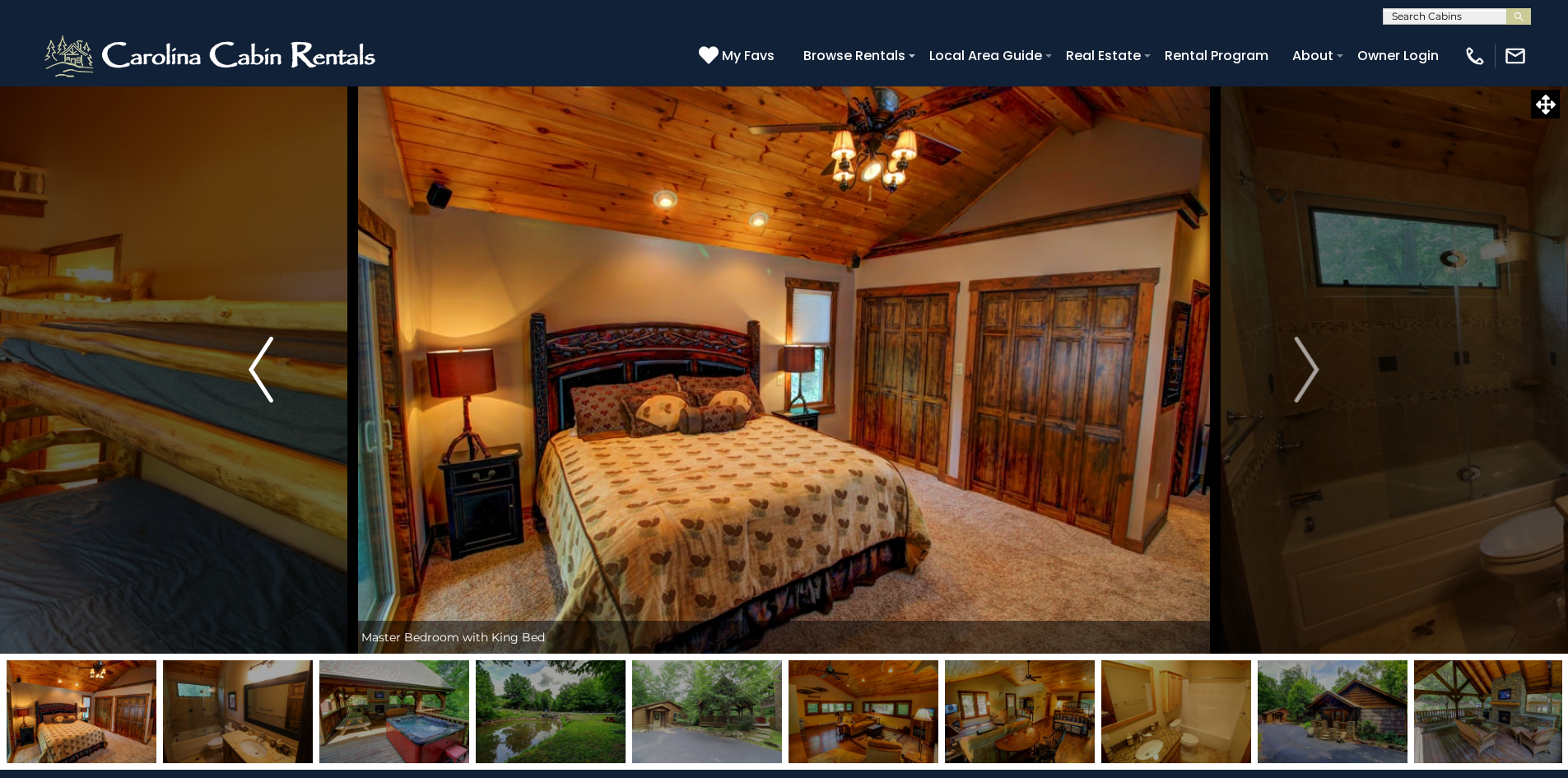
click at [260, 379] on img "Previous" at bounding box center [260, 369] width 24 height 66
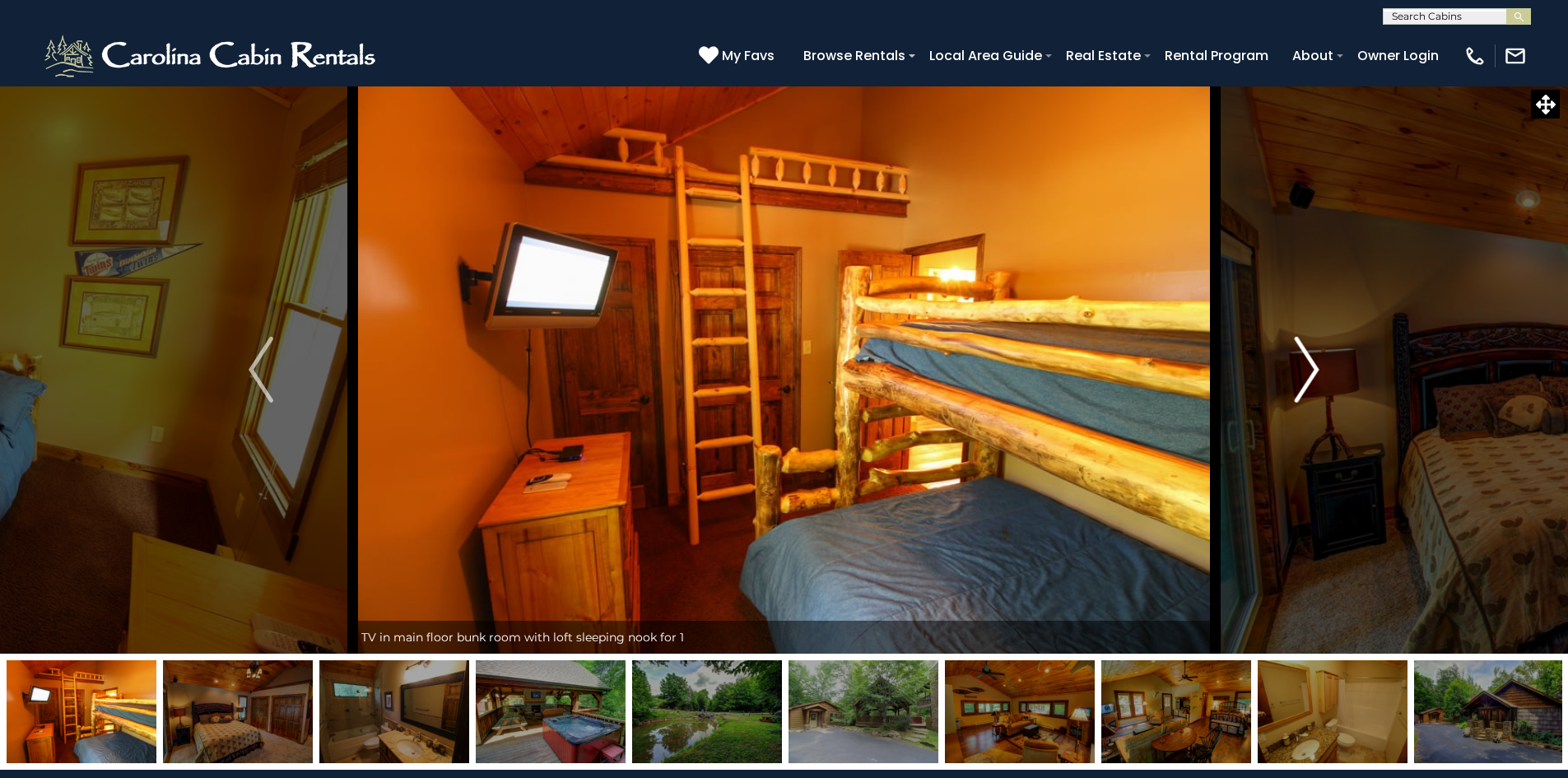
click at [1308, 386] on img "Next" at bounding box center [1307, 369] width 24 height 66
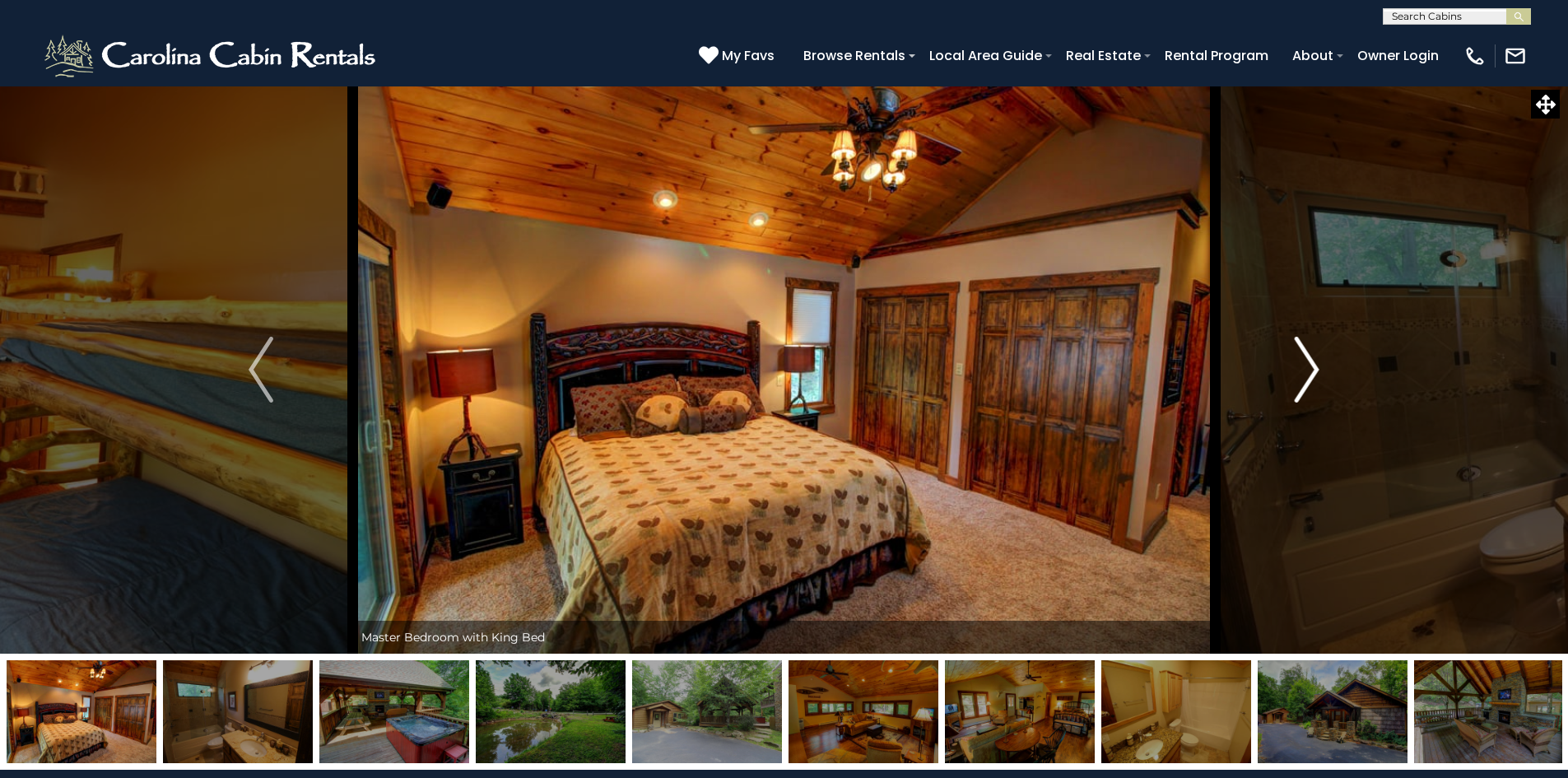
click at [1308, 386] on img "Next" at bounding box center [1307, 369] width 24 height 66
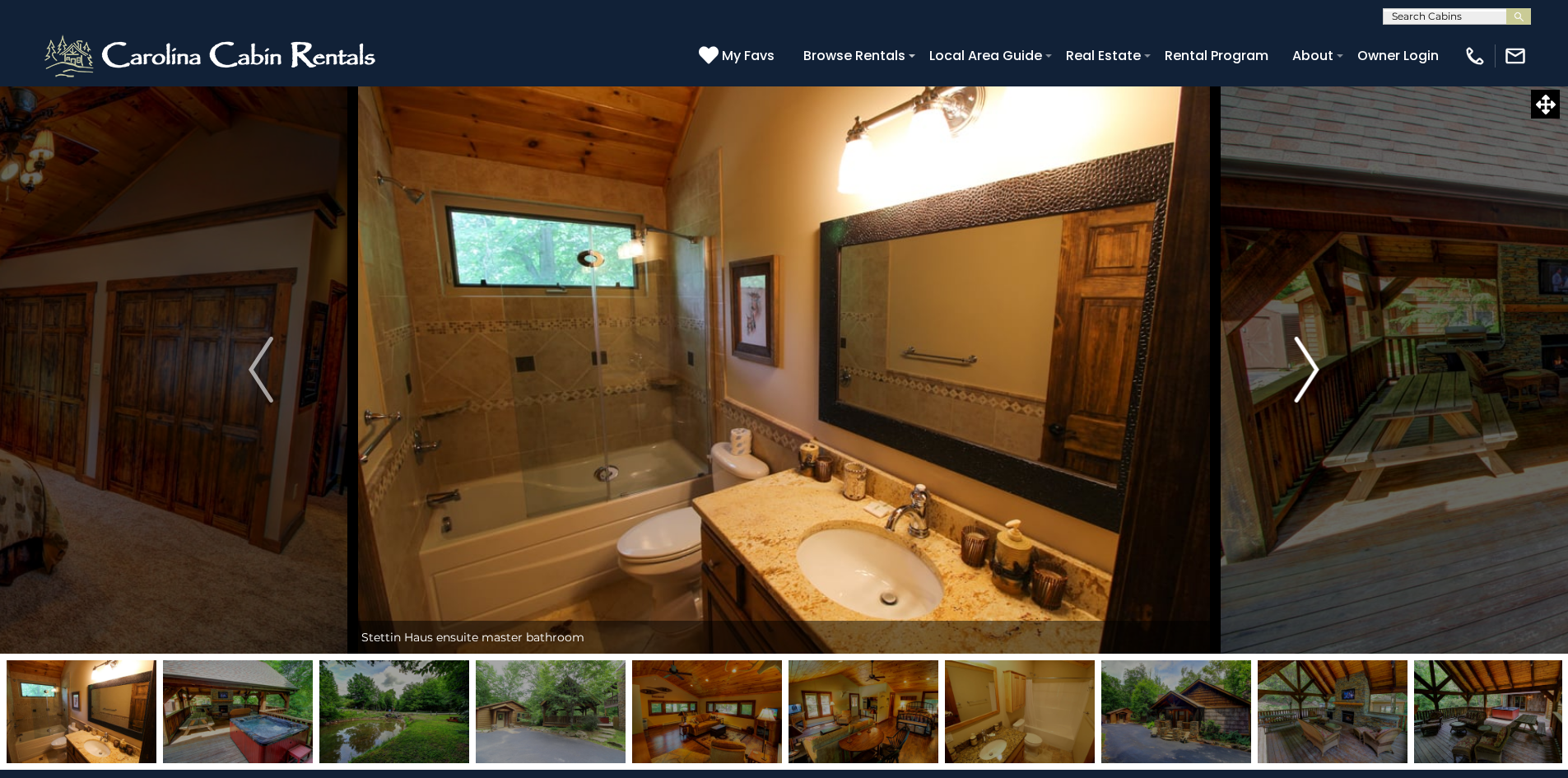
click at [1308, 386] on img "Next" at bounding box center [1307, 369] width 24 height 66
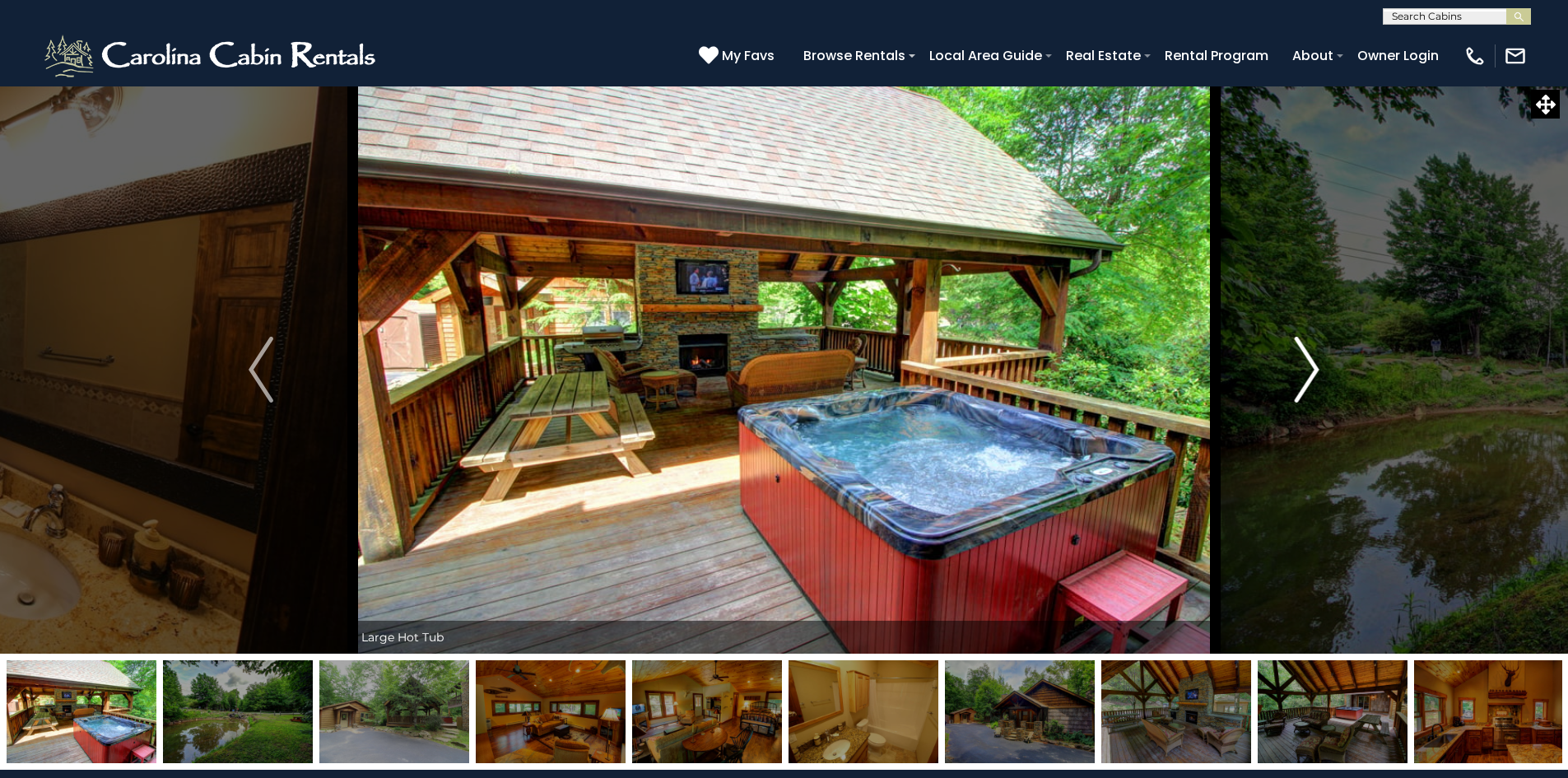
click at [1308, 386] on img "Next" at bounding box center [1307, 369] width 24 height 66
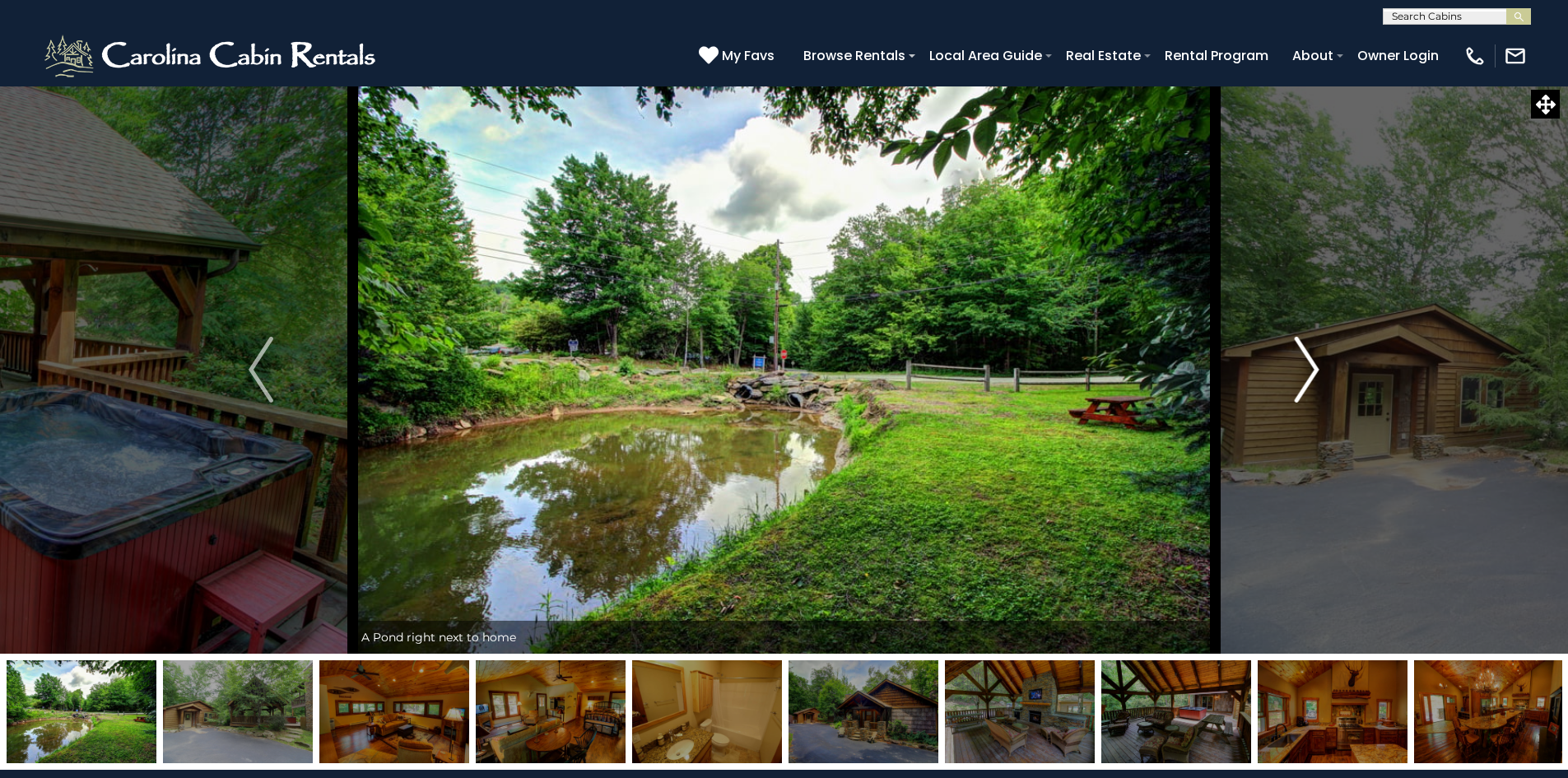
click at [1308, 386] on img "Next" at bounding box center [1307, 369] width 24 height 66
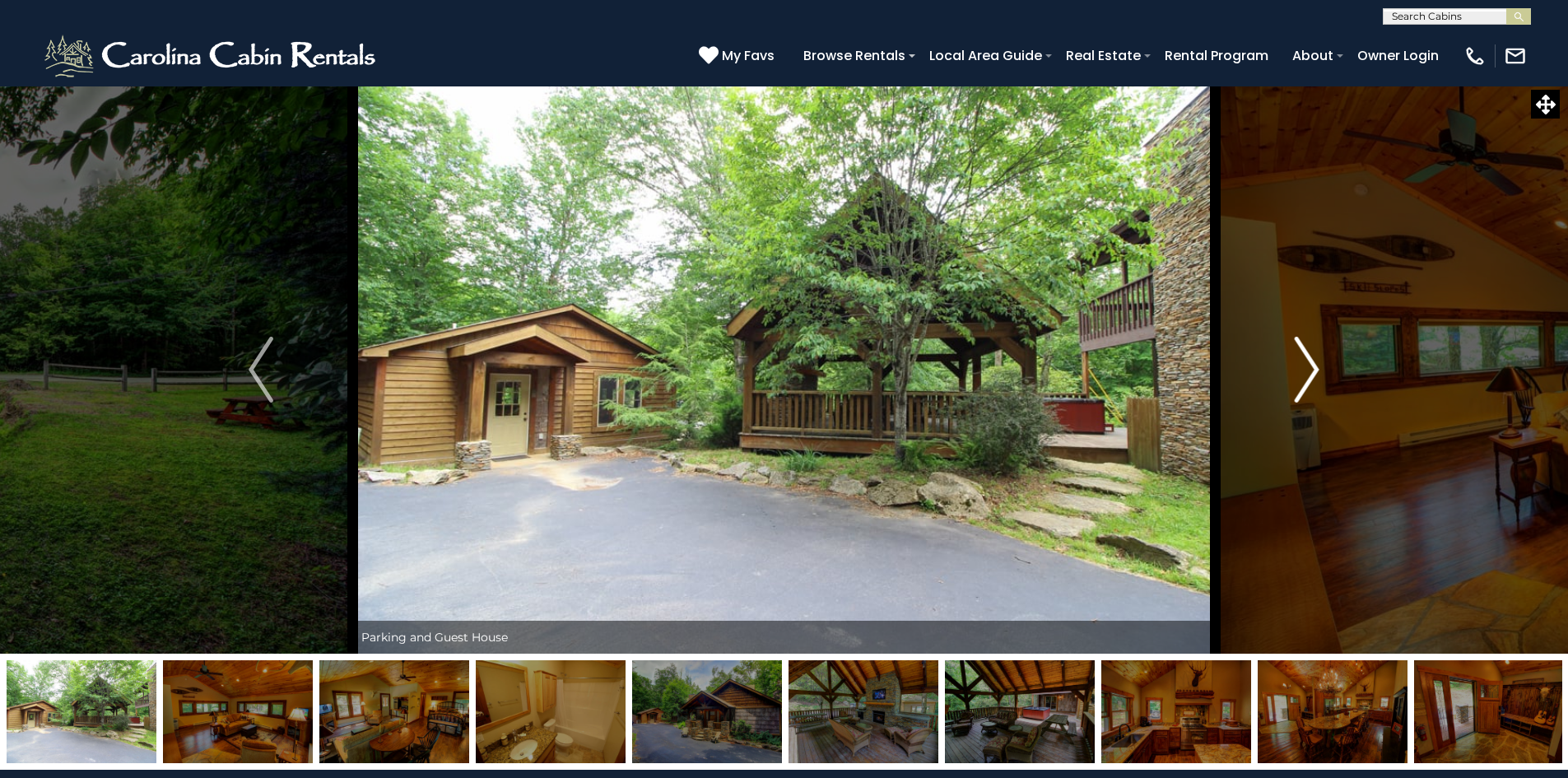
click at [1308, 386] on img "Next" at bounding box center [1307, 369] width 24 height 66
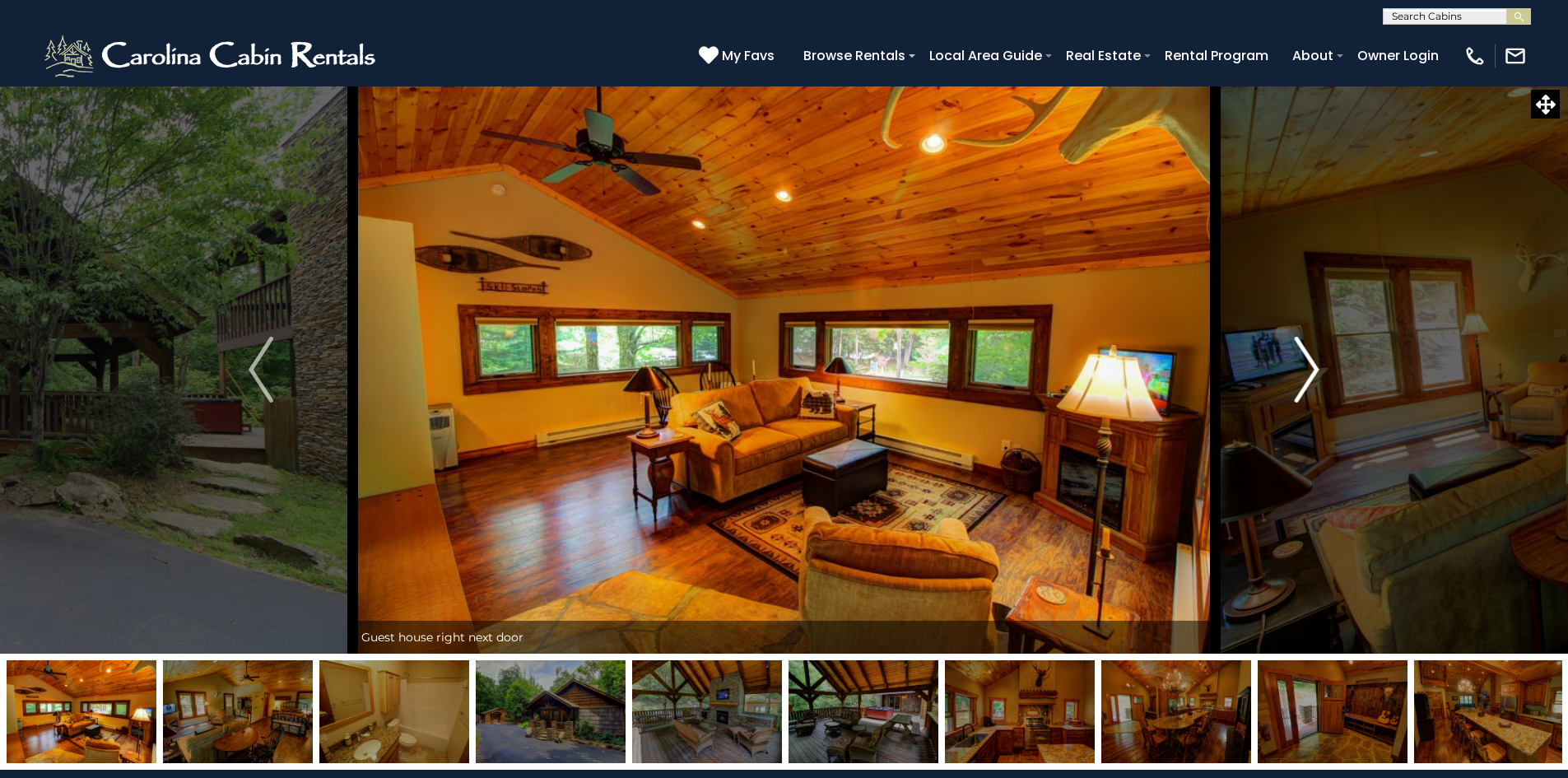
click at [1308, 386] on img "Next" at bounding box center [1307, 369] width 24 height 66
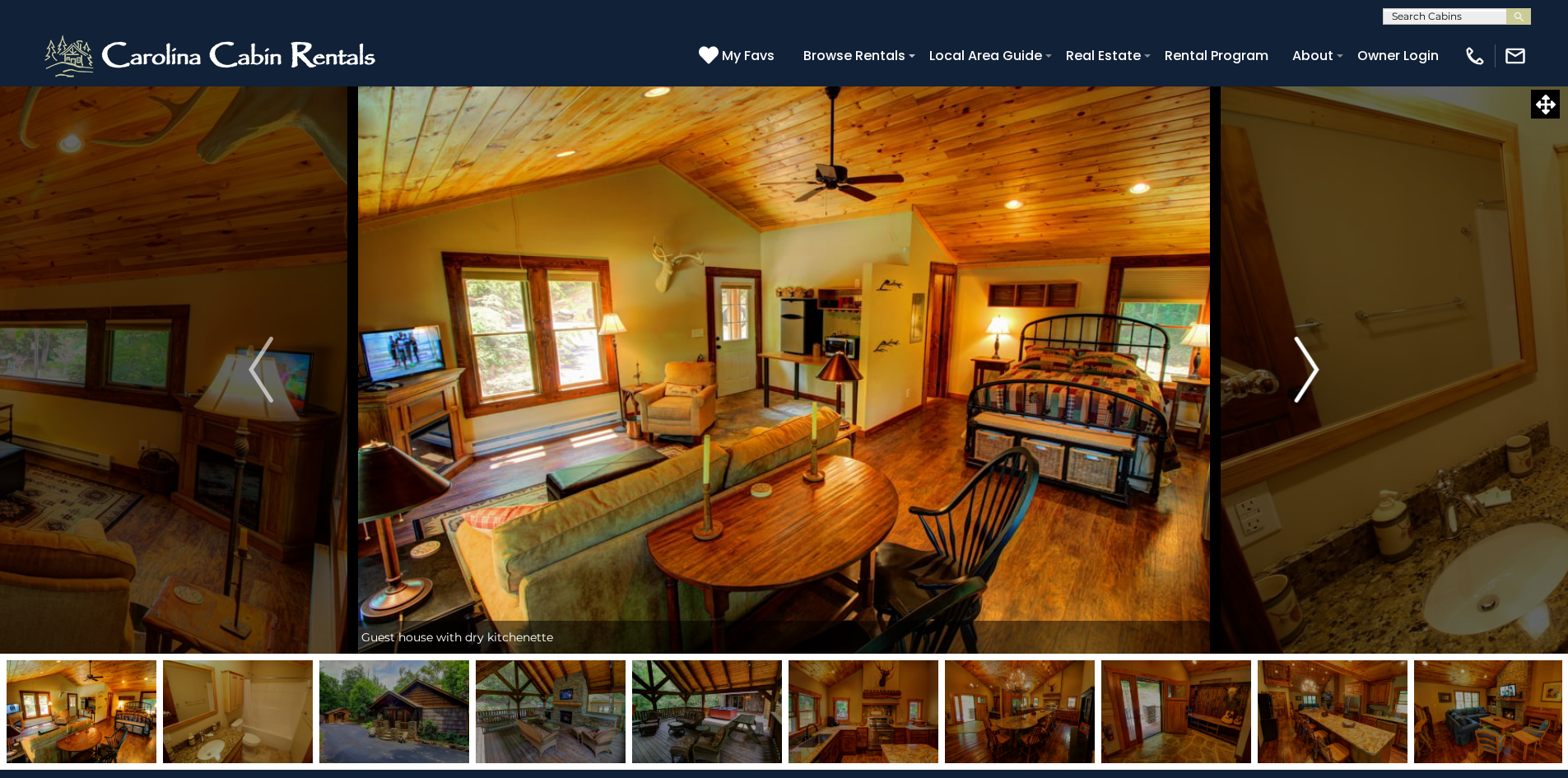
click at [1308, 386] on img "Next" at bounding box center [1307, 369] width 24 height 66
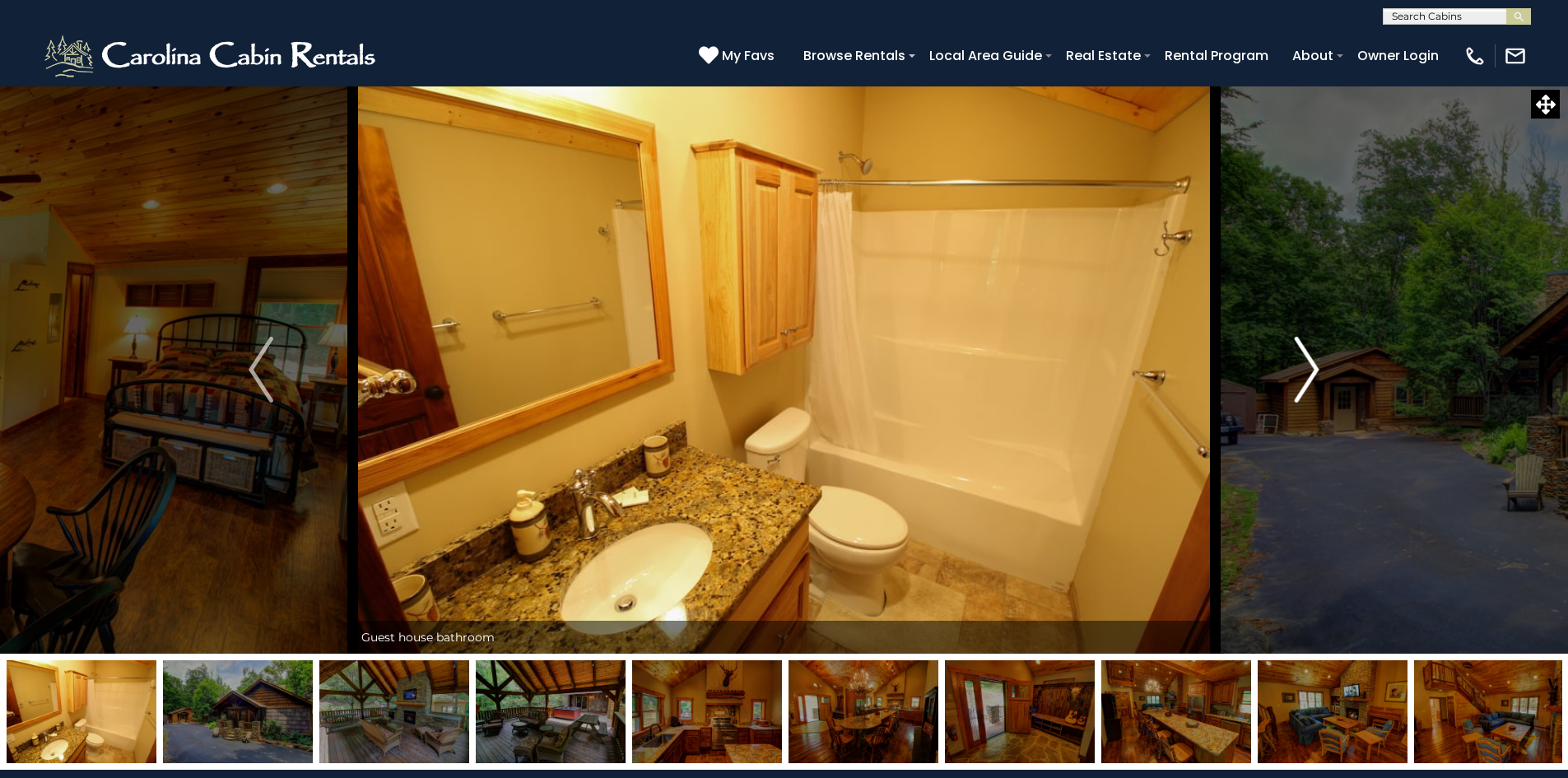
click at [1308, 386] on img "Next" at bounding box center [1307, 369] width 24 height 66
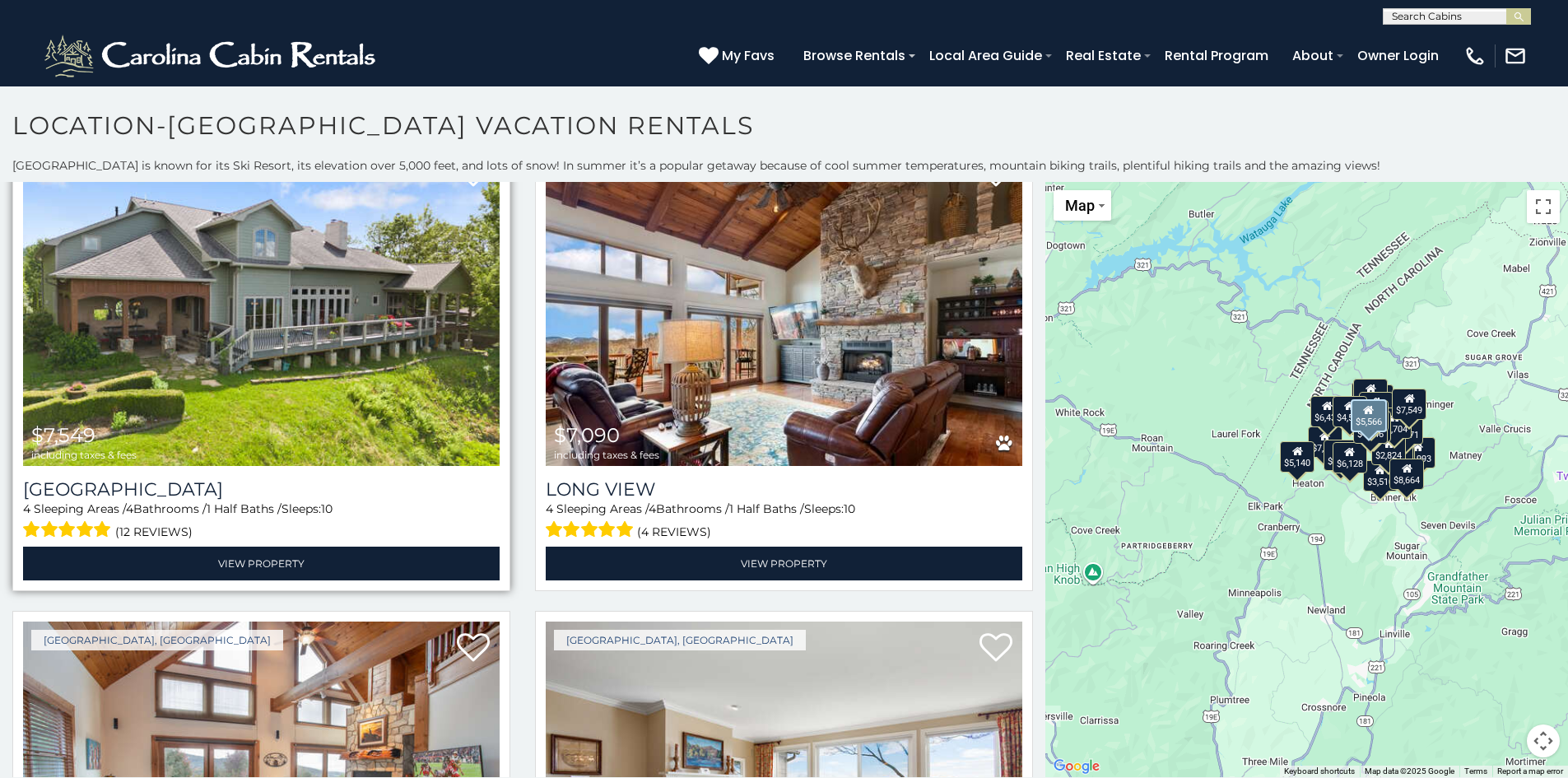
scroll to position [82, 0]
